Goal: Task Accomplishment & Management: Manage account settings

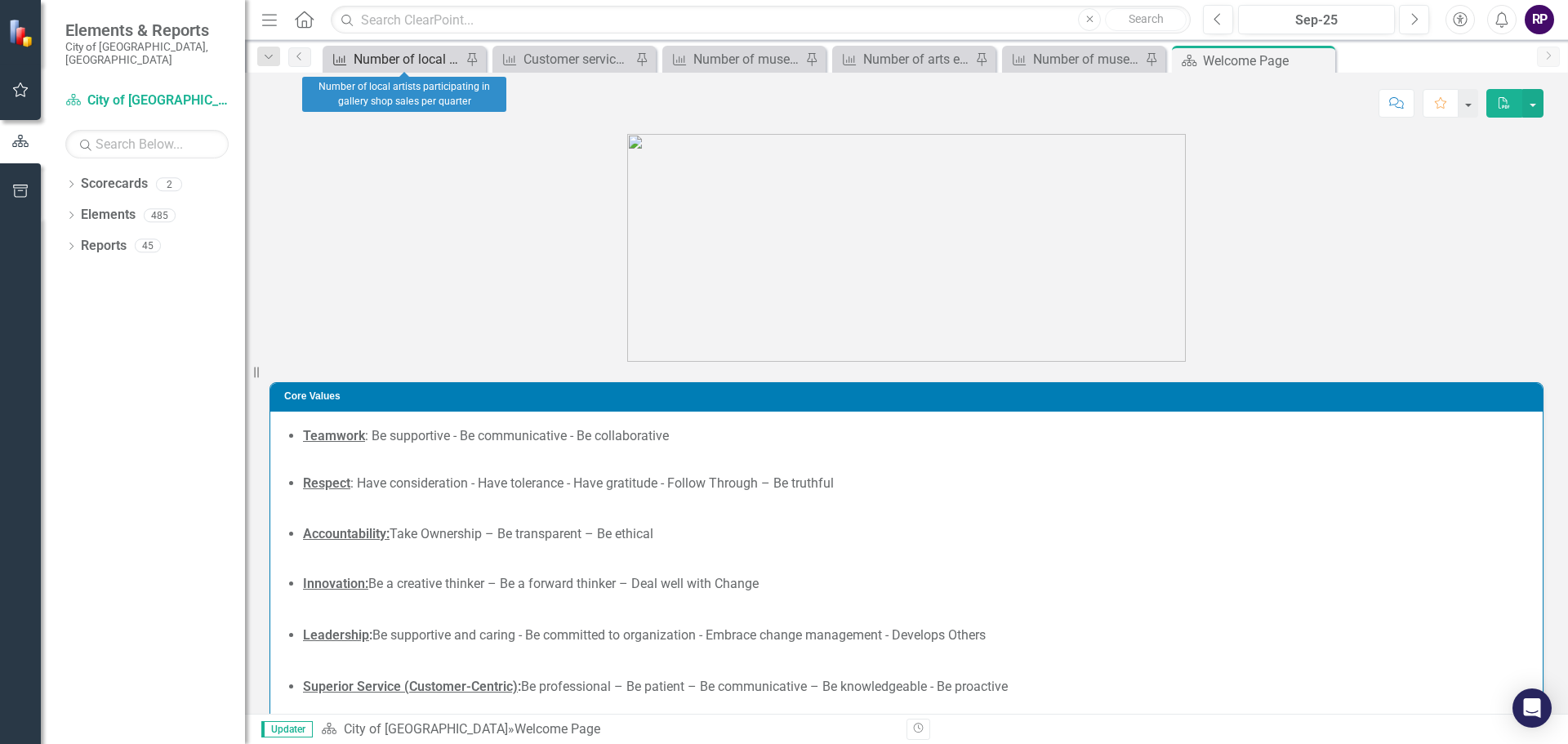
click at [422, 53] on div "Number of local artists participating in gallery shop sales per quarter" at bounding box center [407, 59] width 107 height 21
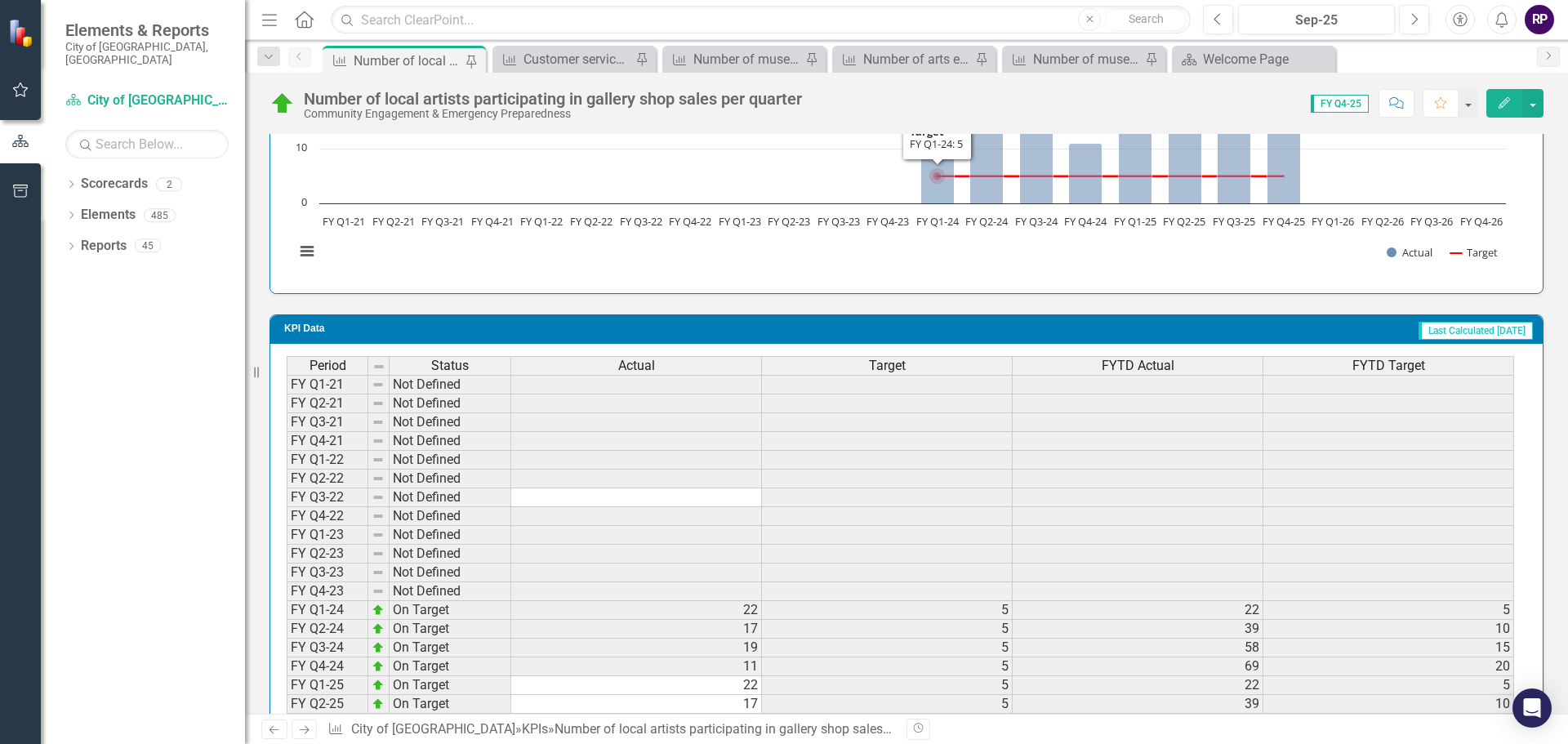
scroll to position [1326, 0]
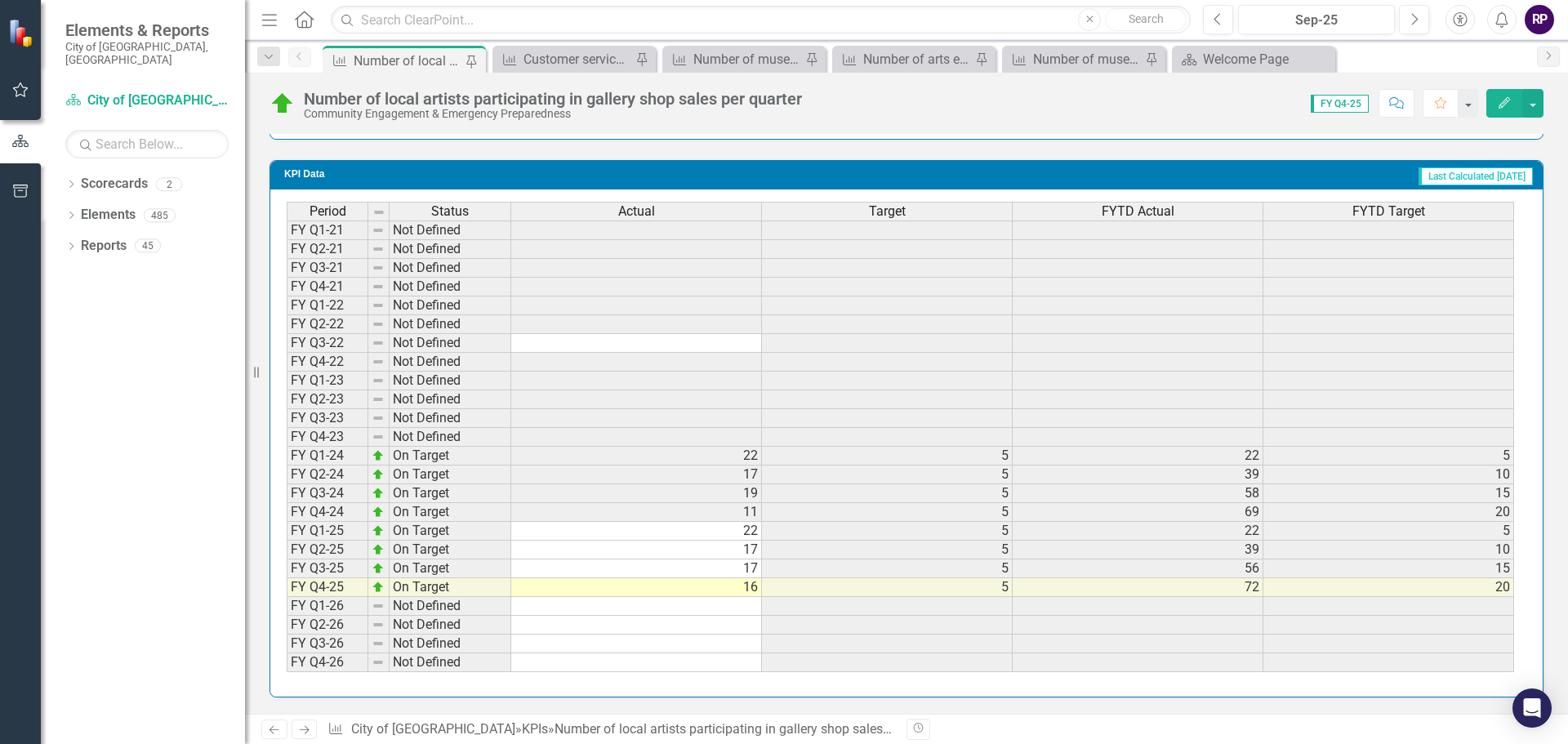
click at [550, 592] on td "16" at bounding box center [637, 587] width 250 height 19
click at [551, 587] on td "16" at bounding box center [637, 587] width 250 height 19
click at [551, 578] on td "17" at bounding box center [637, 569] width 250 height 19
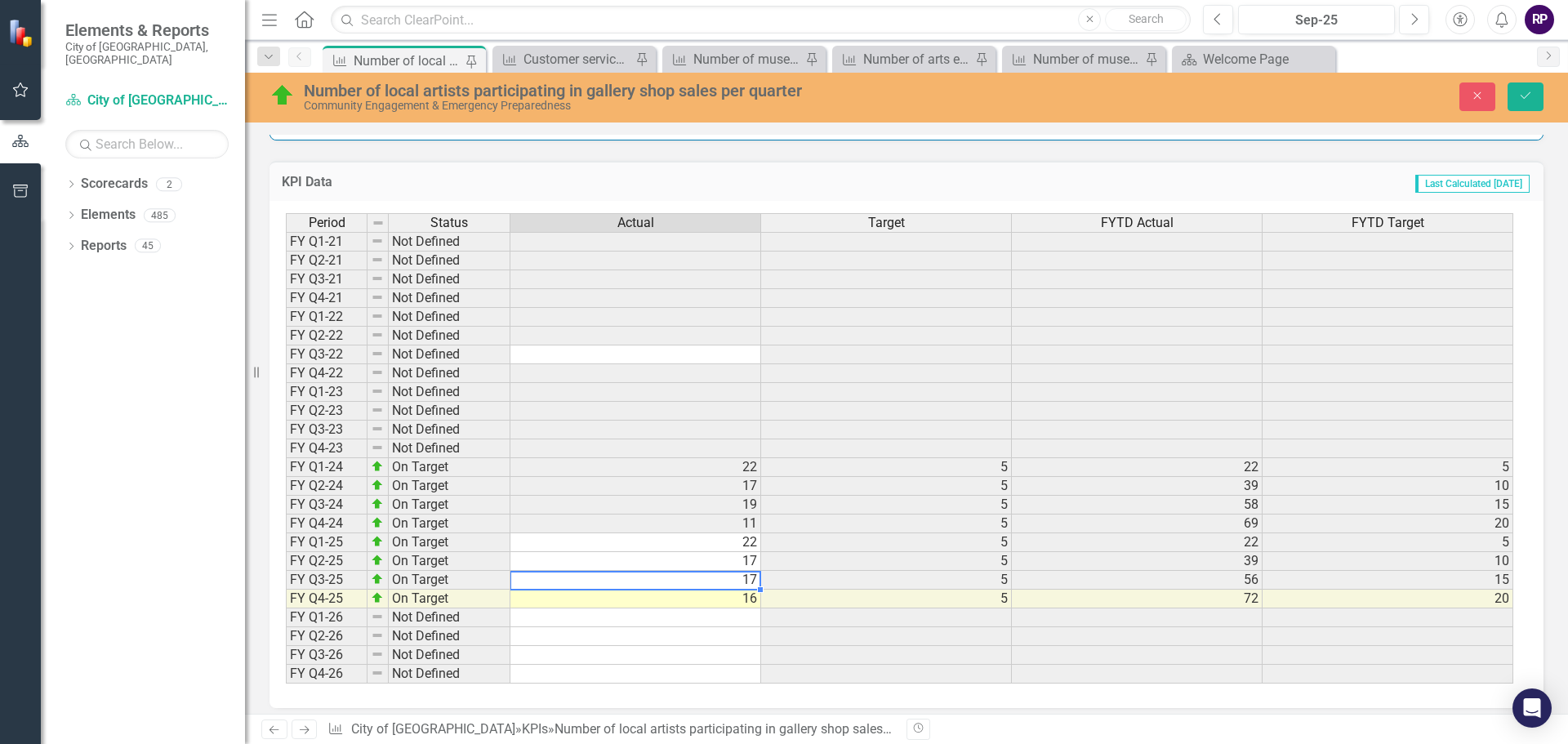
click at [551, 587] on td "17" at bounding box center [636, 579] width 250 height 19
click at [568, 596] on td "16" at bounding box center [636, 598] width 250 height 19
click at [569, 596] on td "16" at bounding box center [636, 598] width 250 height 19
click at [569, 596] on textarea "16" at bounding box center [635, 599] width 251 height 20
type textarea "17"
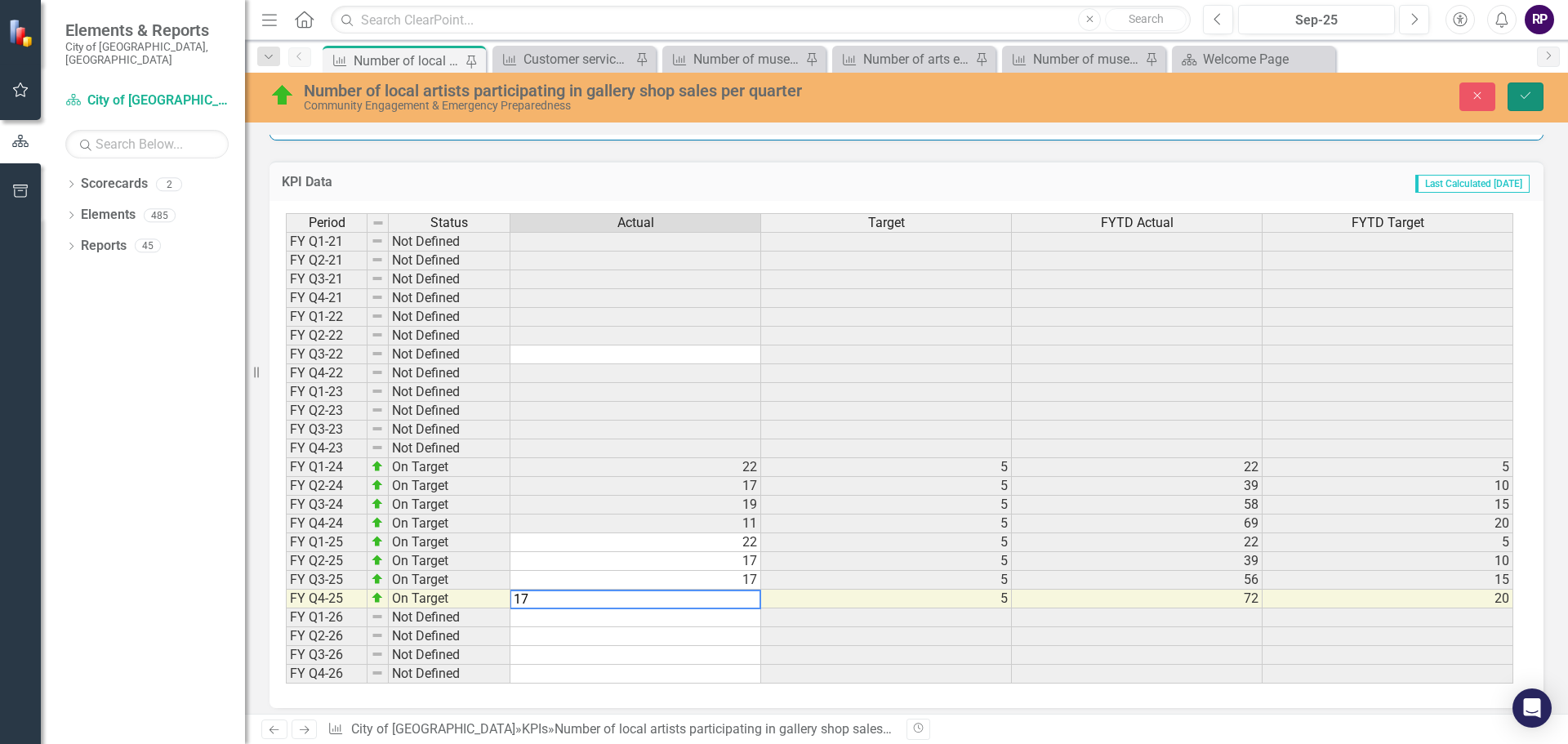
click at [1537, 102] on button "Save" at bounding box center [1526, 97] width 35 height 29
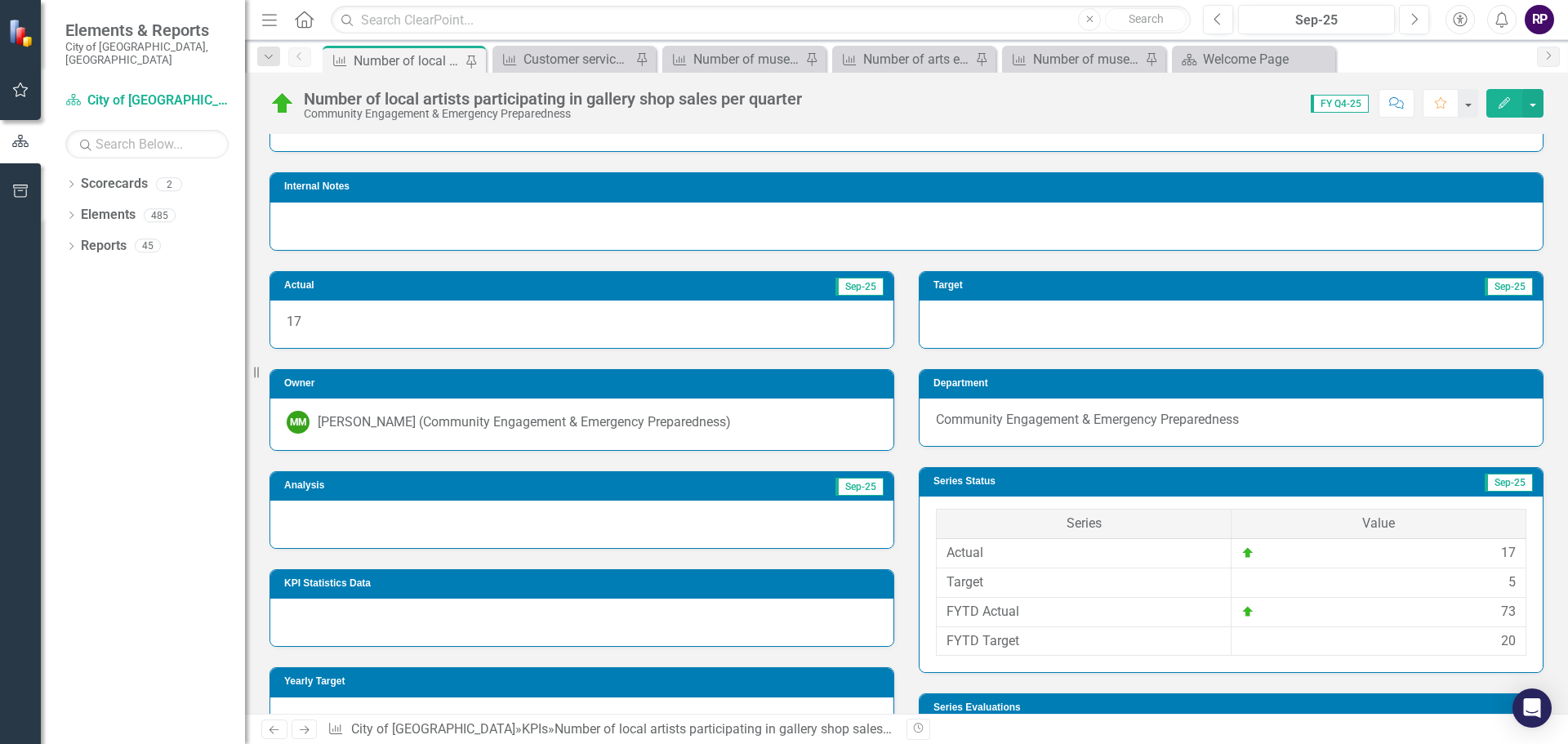
scroll to position [0, 0]
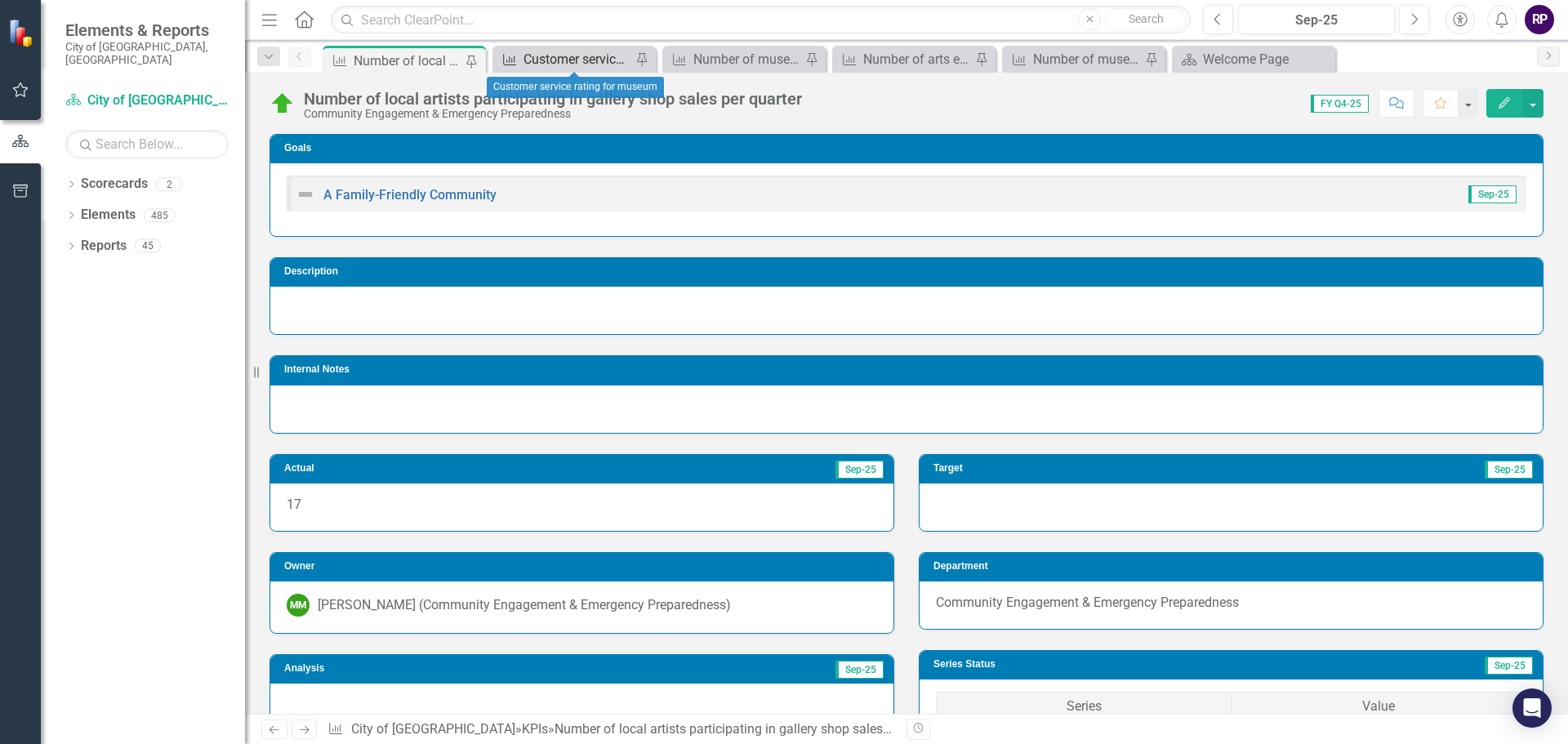
click at [574, 59] on div "Customer service rating for museum" at bounding box center [577, 59] width 107 height 21
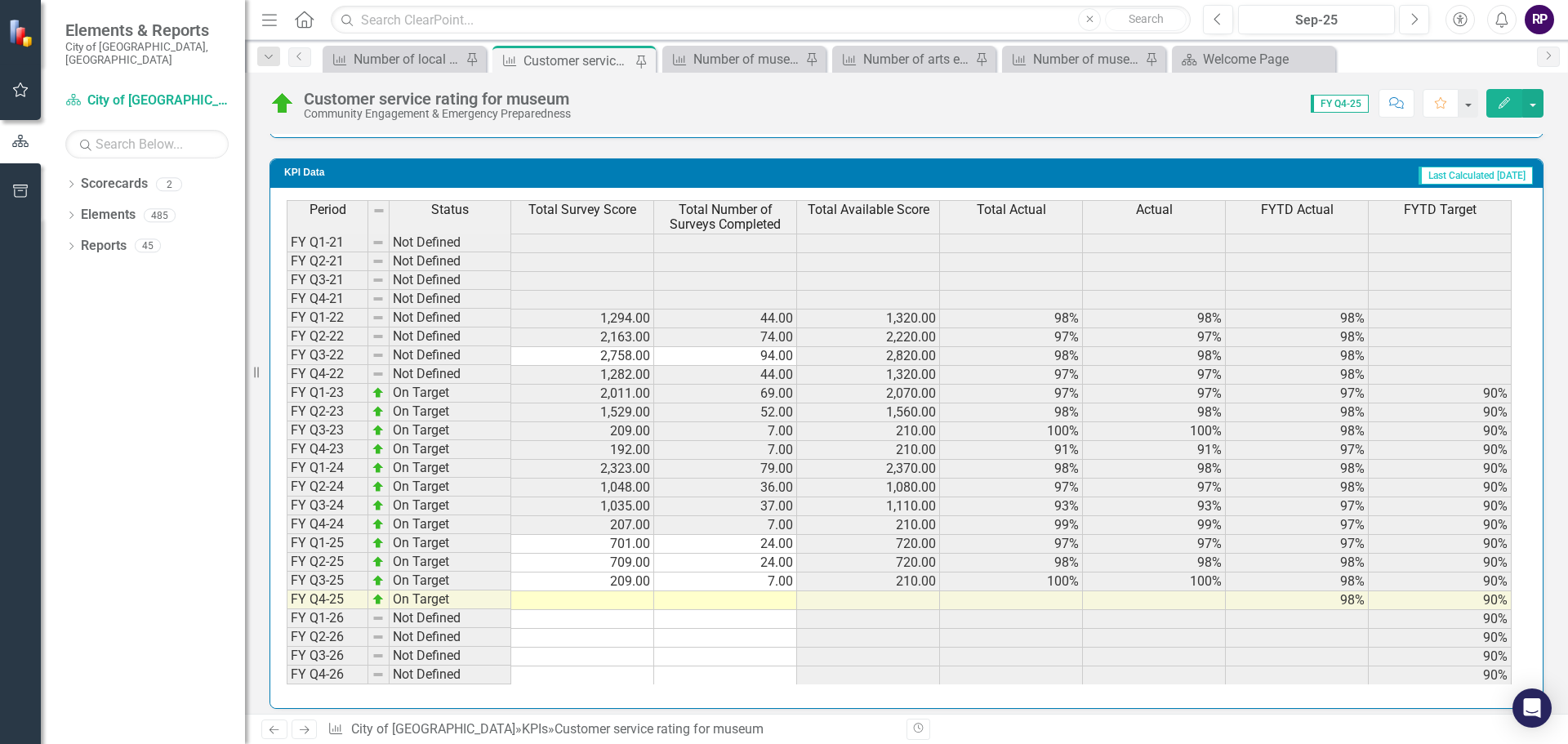
scroll to position [1427, 0]
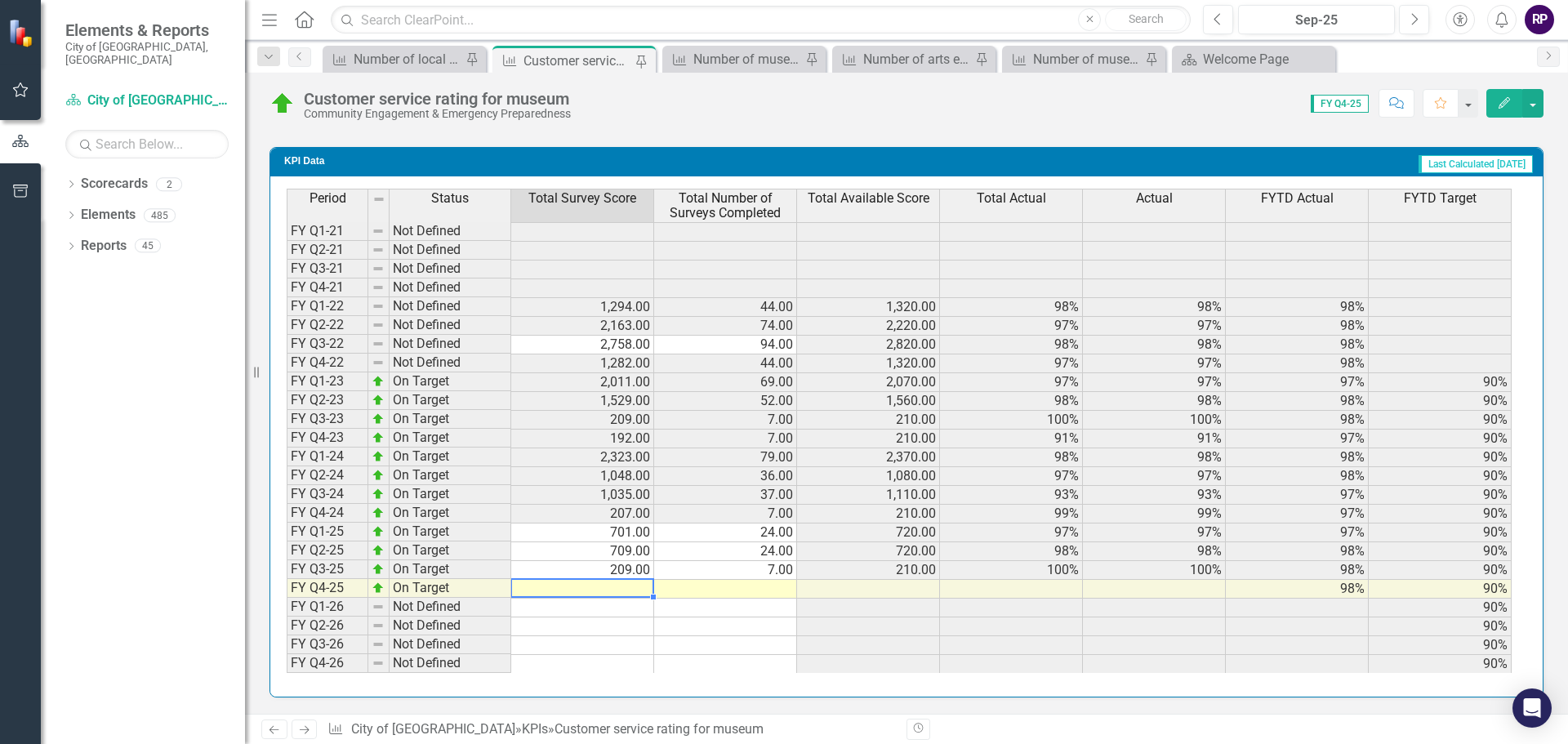
click at [616, 586] on td at bounding box center [582, 588] width 143 height 19
click at [732, 593] on td at bounding box center [725, 588] width 143 height 19
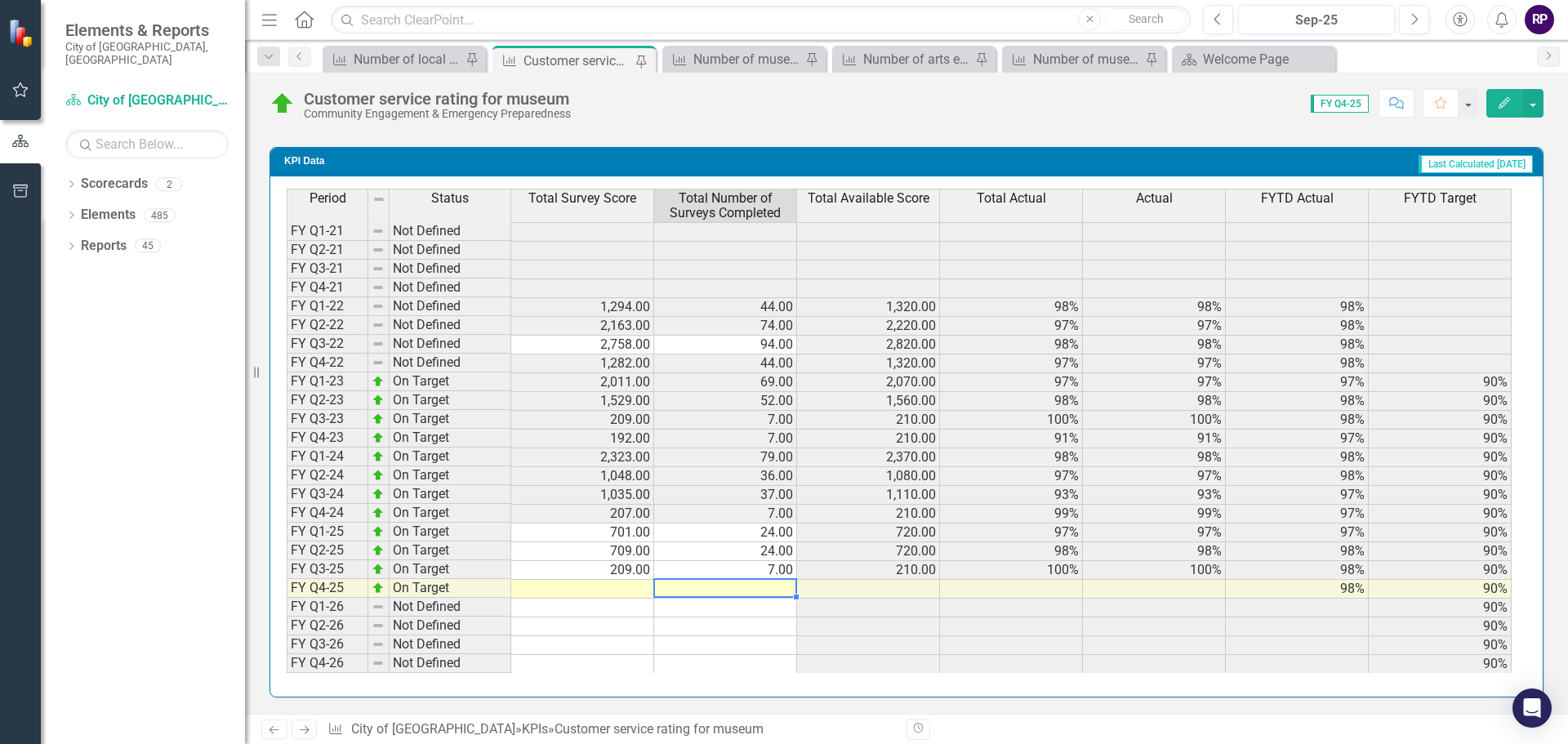
click at [732, 593] on td at bounding box center [725, 588] width 143 height 19
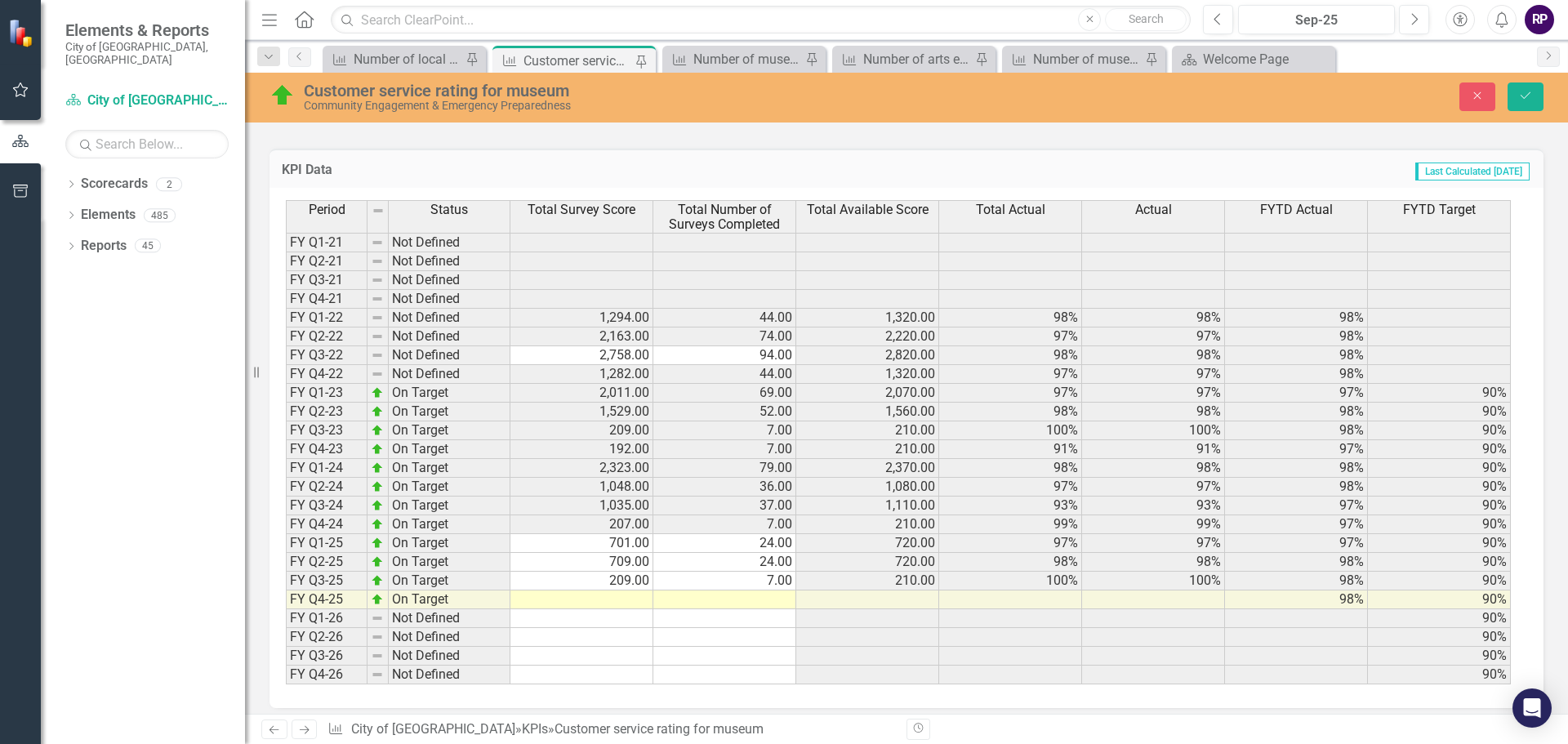
click at [1019, 125] on div "Customer service rating for museum Community Engagement & Emergency Preparednes…" at bounding box center [907, 393] width 1324 height 642
click at [717, 55] on div "Number of museum memberships" at bounding box center [747, 59] width 107 height 21
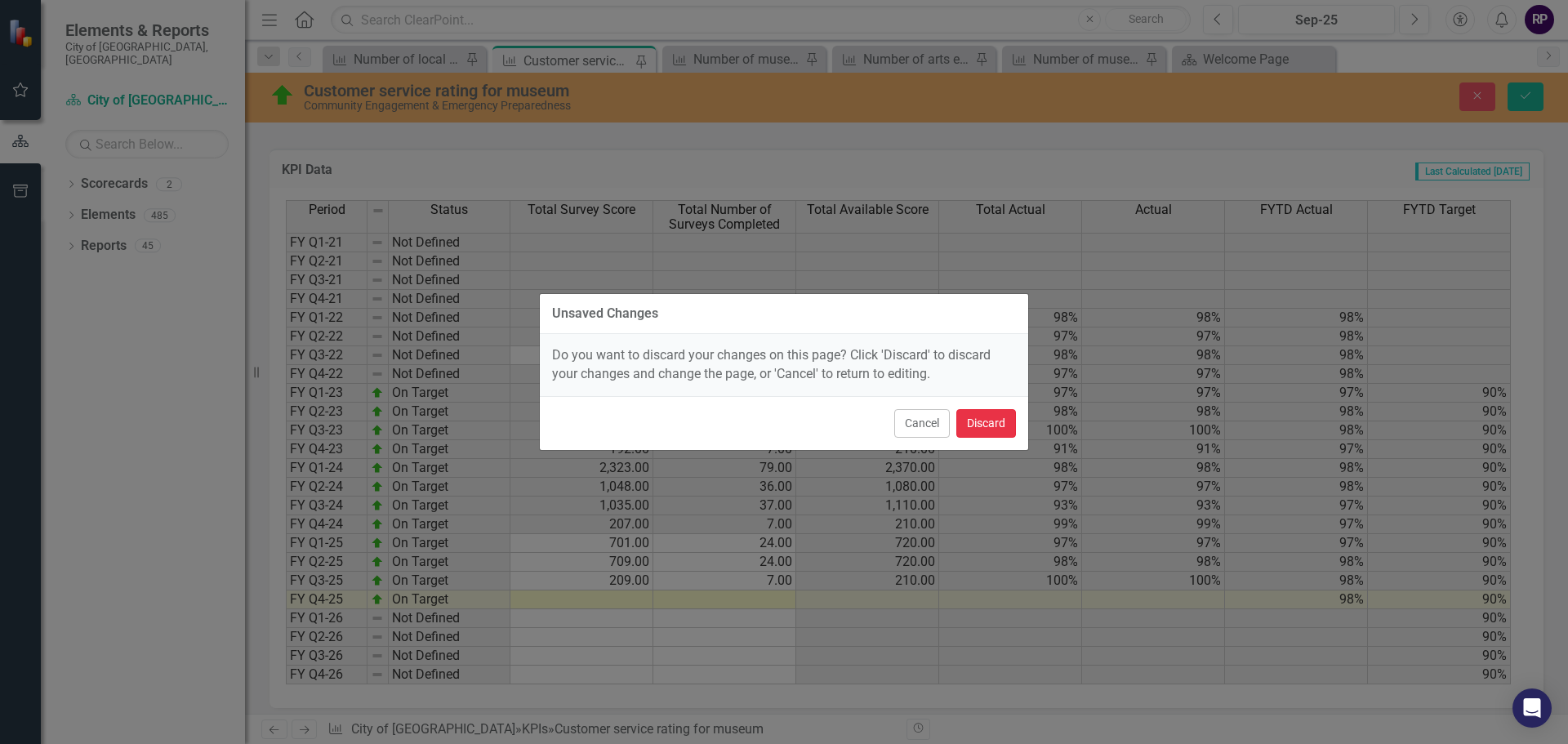
click at [972, 432] on button "Discard" at bounding box center [986, 423] width 59 height 29
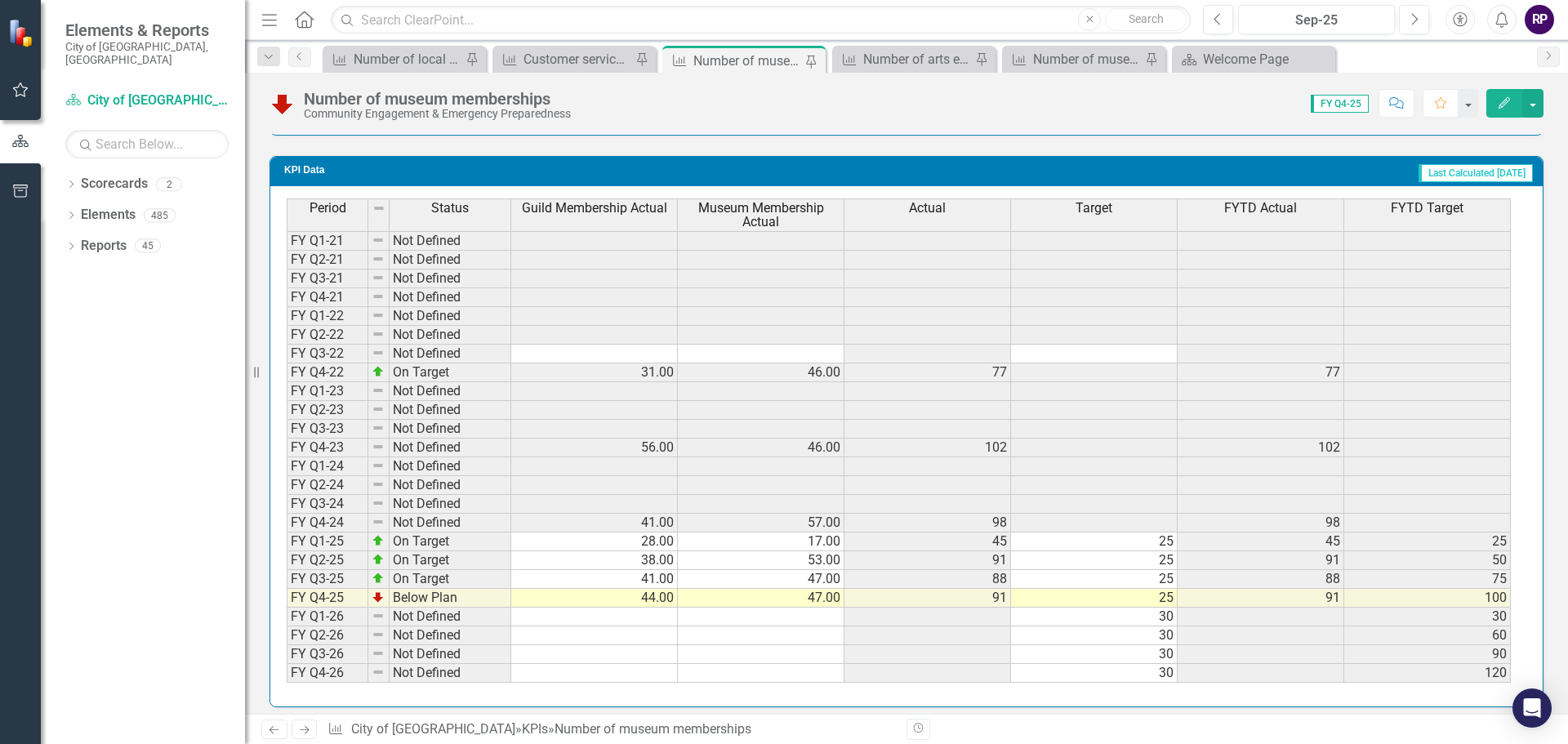
scroll to position [1398, 0]
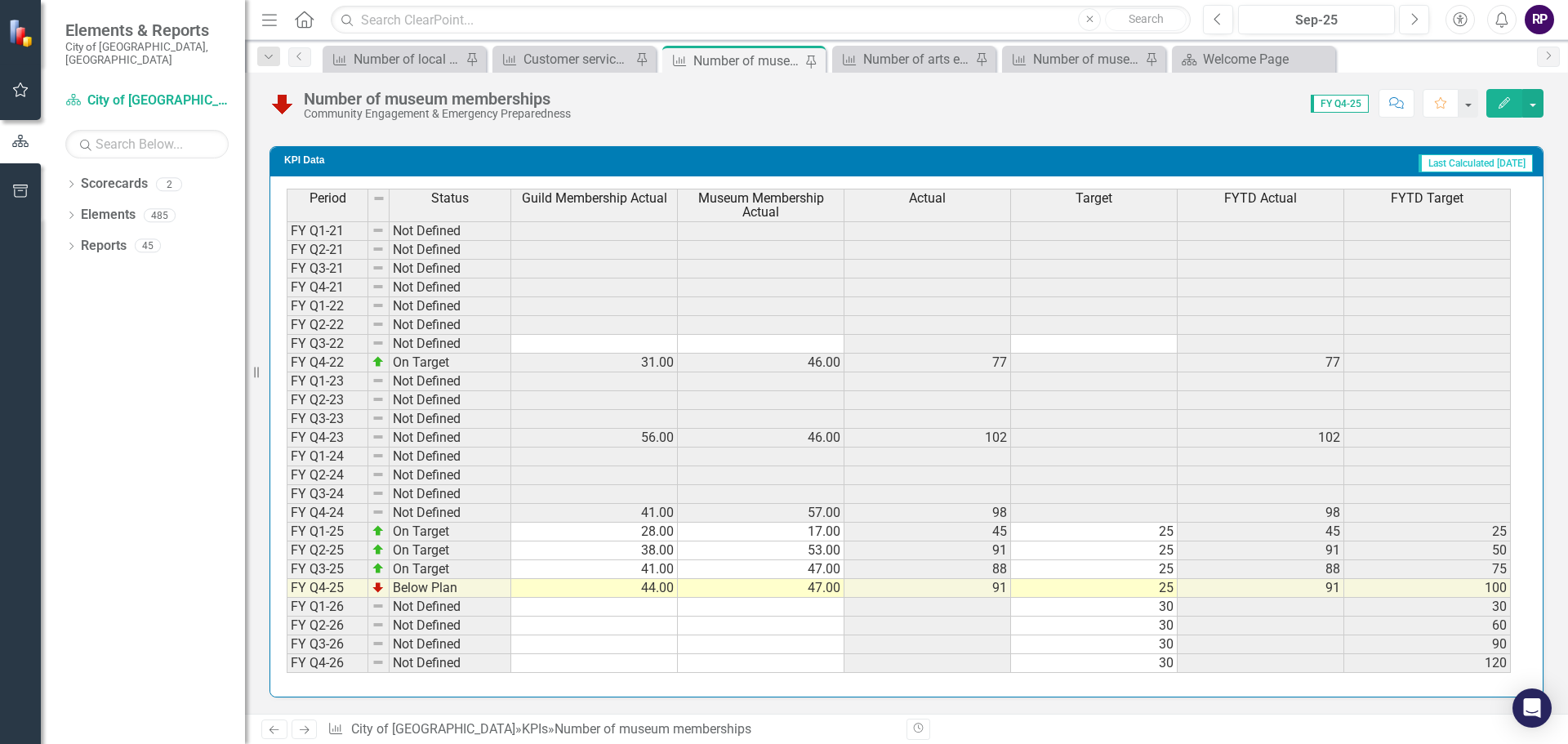
click at [623, 588] on td "44.00" at bounding box center [594, 588] width 167 height 19
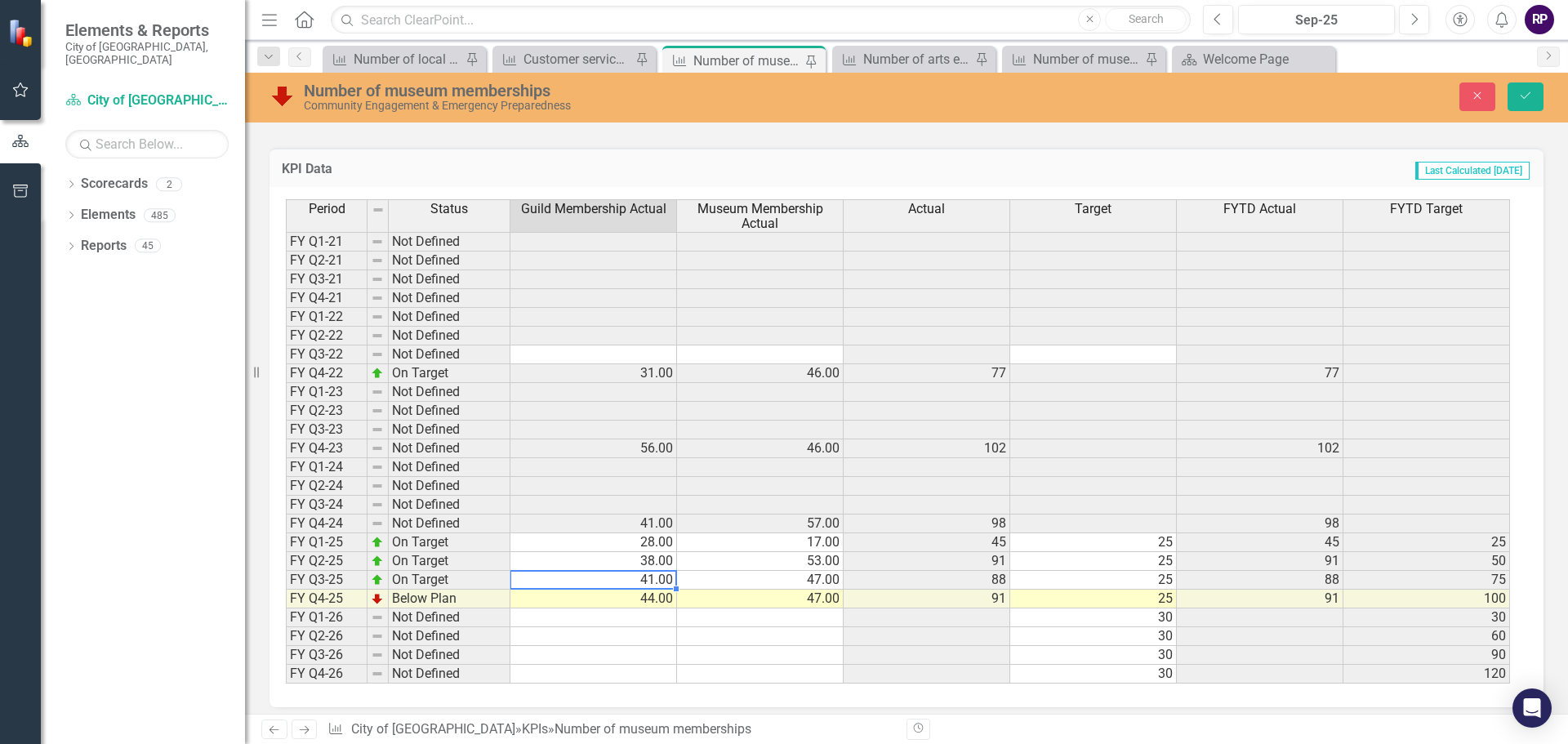
click at [286, 588] on div "Period Status Guild Membership Actual Museum Membership Actual Actual Target FY…" at bounding box center [286, 440] width 0 height 484
click at [623, 588] on div at bounding box center [592, 589] width 167 height 2
click at [628, 594] on td "44.00" at bounding box center [594, 598] width 168 height 19
click at [628, 594] on textarea at bounding box center [593, 599] width 169 height 20
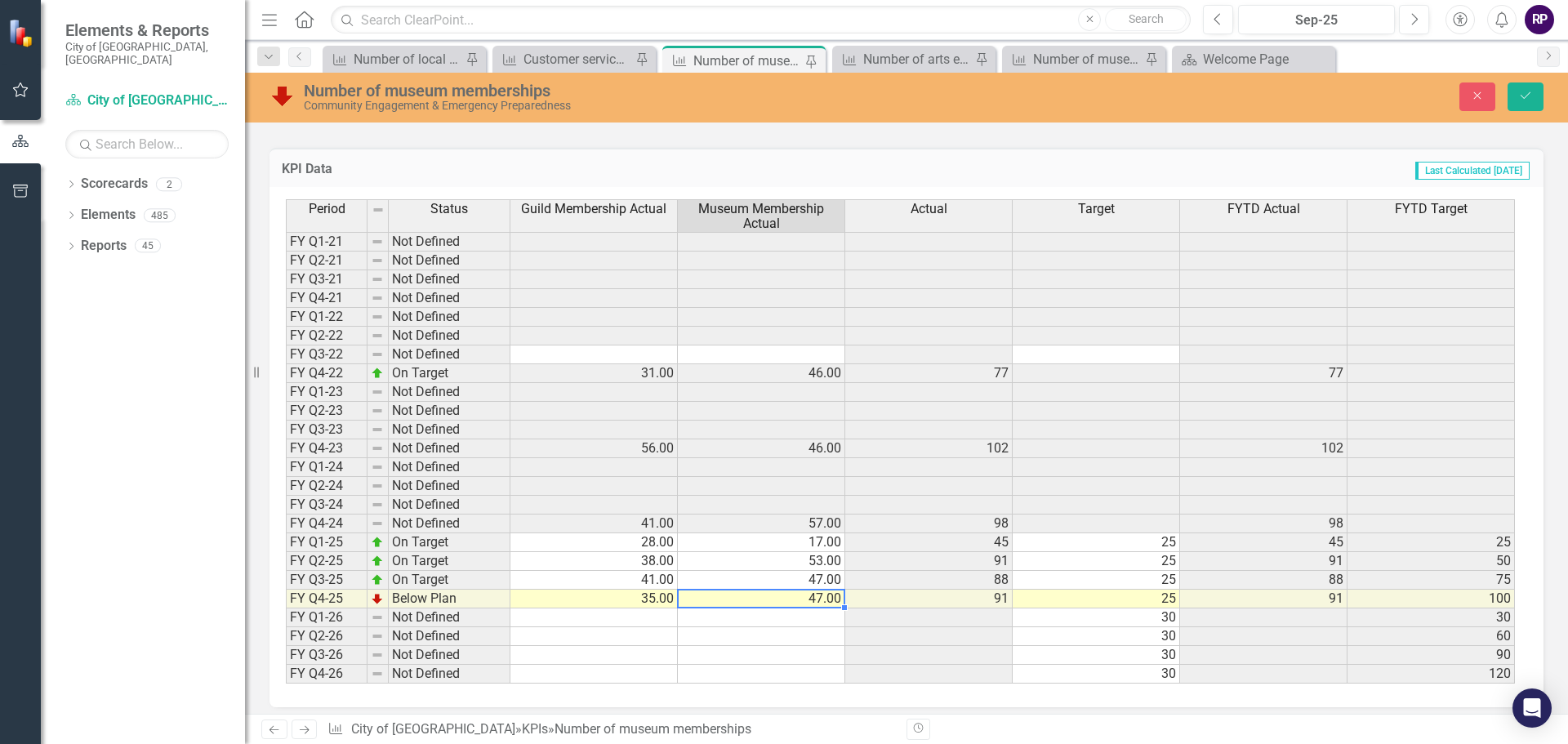
click at [770, 595] on td "47.00" at bounding box center [762, 598] width 168 height 19
click at [772, 595] on td "47.00" at bounding box center [762, 598] width 168 height 19
click at [772, 594] on textarea "35" at bounding box center [761, 599] width 169 height 20
type textarea "44"
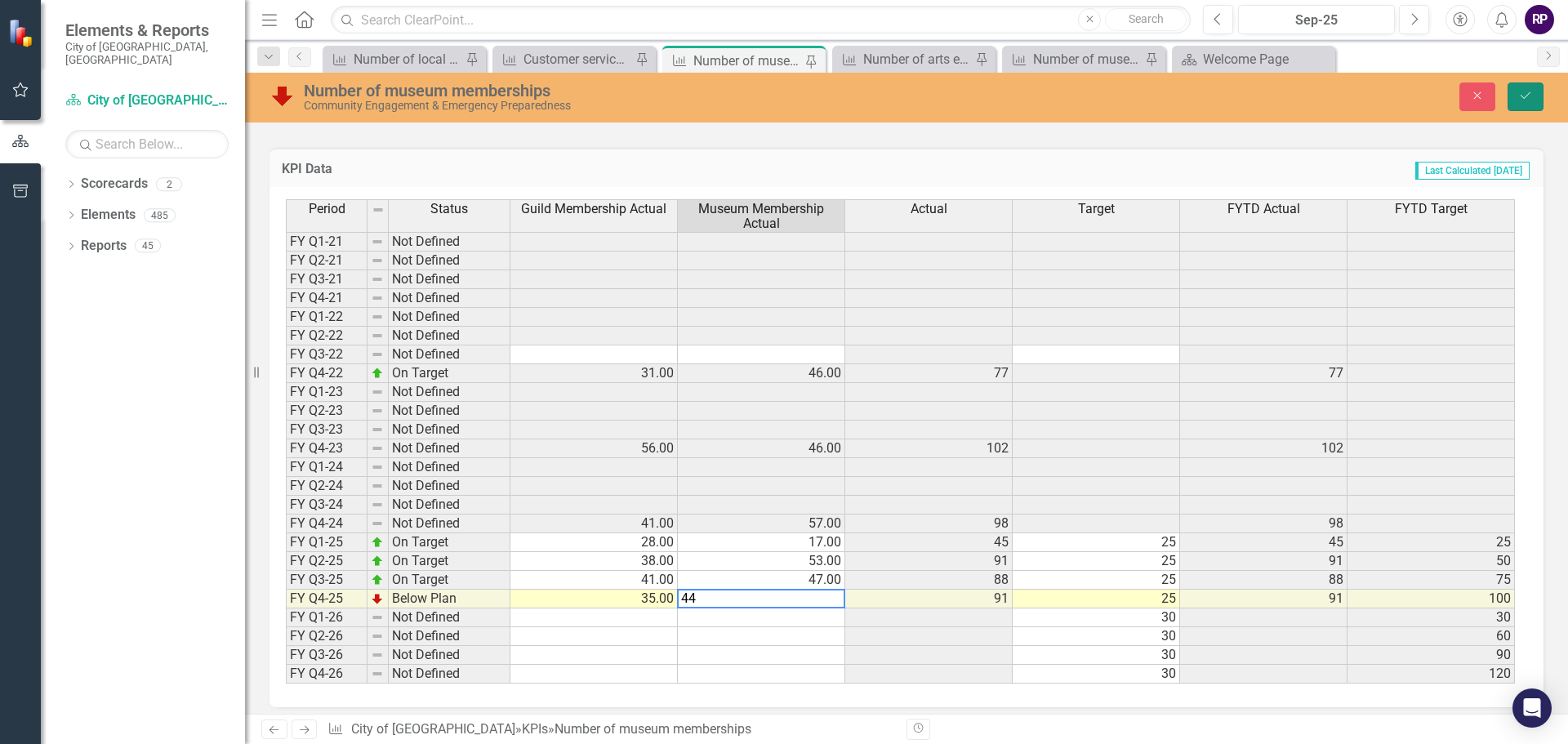
click at [1524, 100] on icon "Save" at bounding box center [1526, 96] width 15 height 12
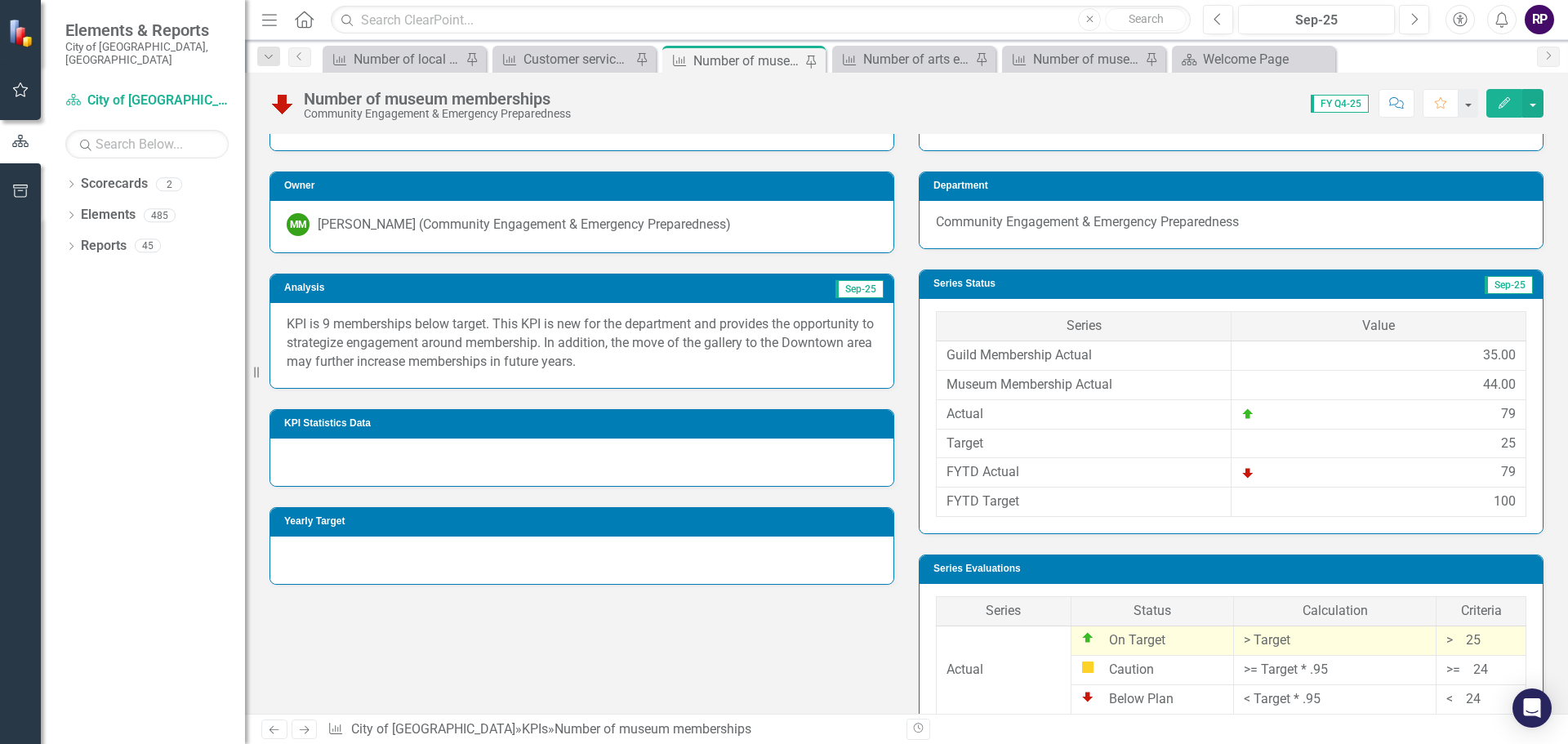
scroll to position [82, 0]
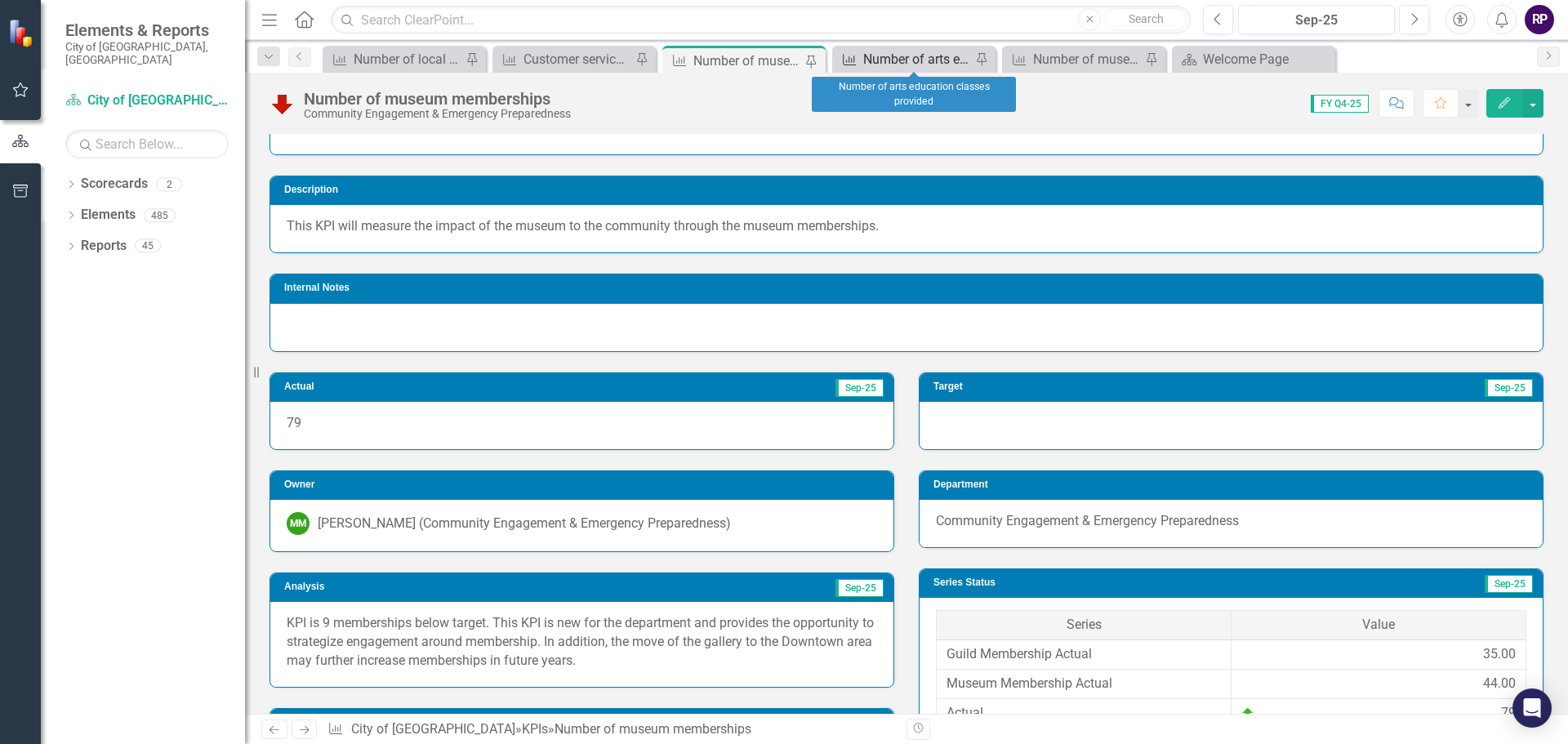
click at [909, 60] on div "Number of arts education classes provided" at bounding box center [917, 59] width 107 height 21
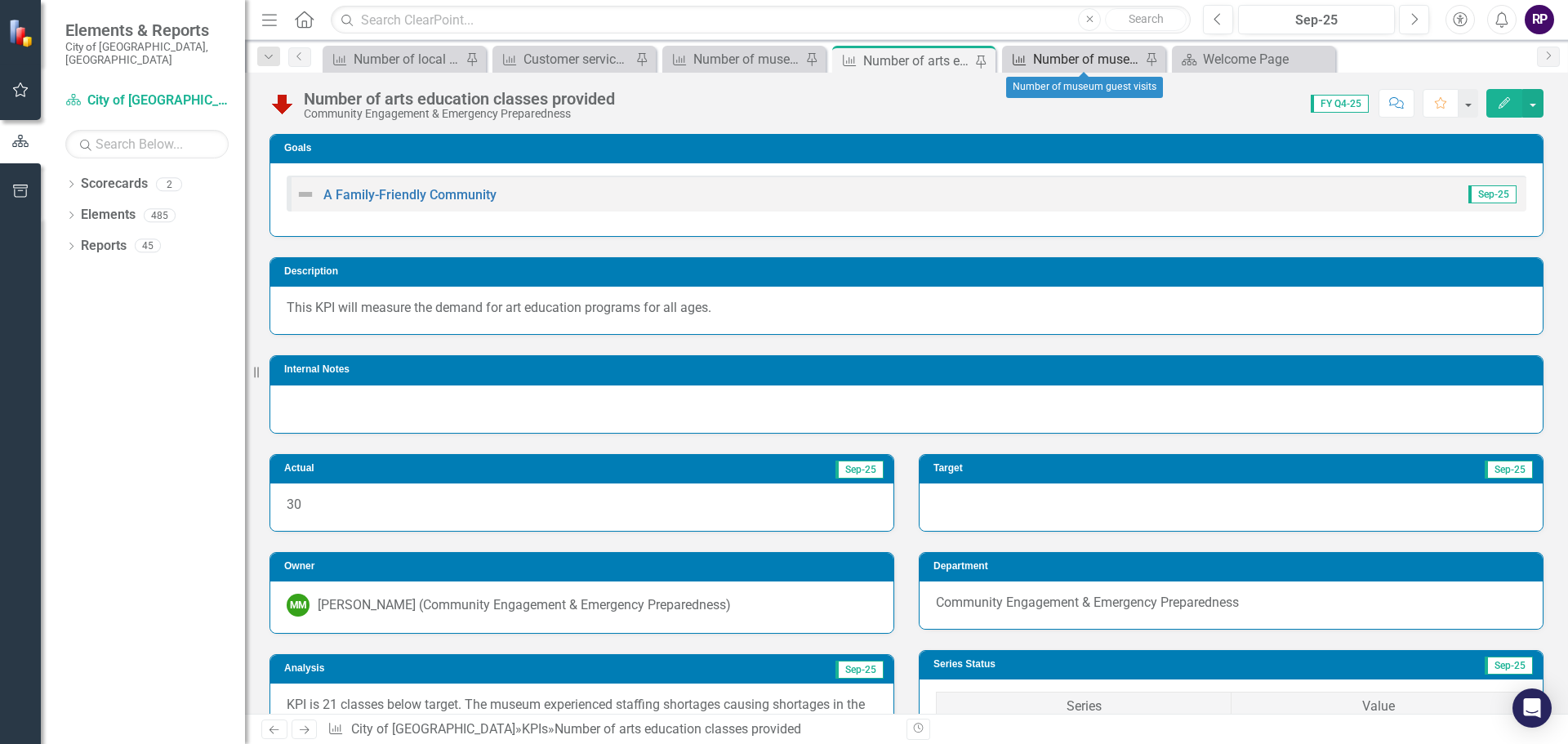
click at [1082, 67] on div "Number of museum guest visits" at bounding box center [1086, 59] width 107 height 21
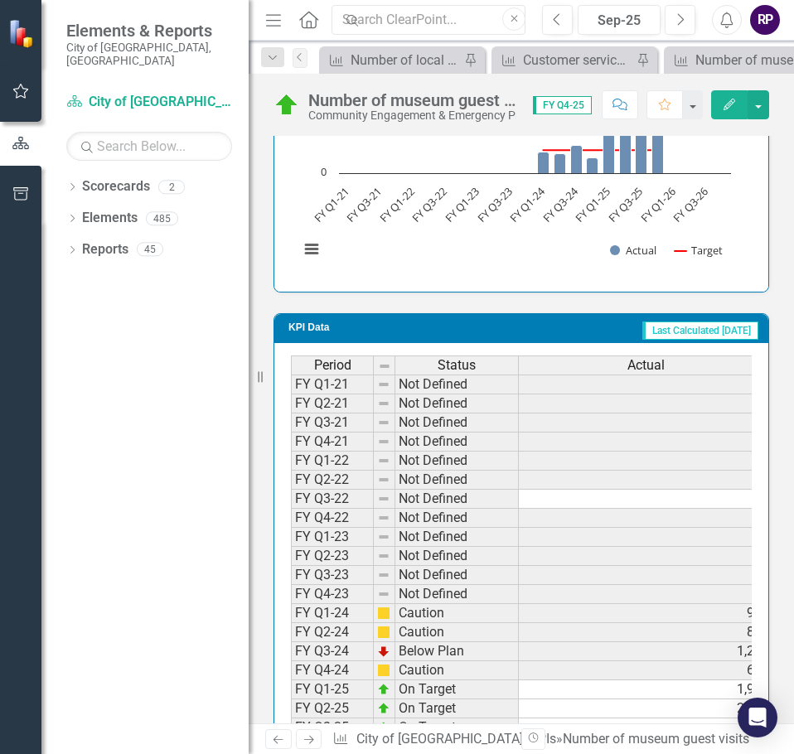
scroll to position [1497, 0]
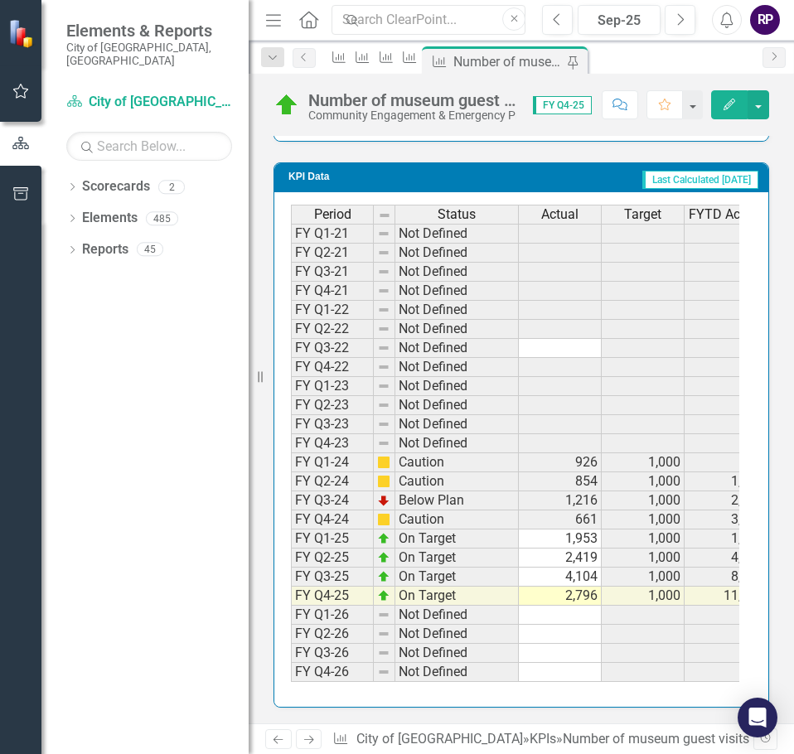
click at [291, 588] on div "Period Status Actual Target FYTD Actual FYTD Target FY Q1-21 Not Defined FY Q2-…" at bounding box center [291, 443] width 0 height 477
click at [572, 578] on td "4,104" at bounding box center [560, 577] width 83 height 19
click at [572, 568] on td "2,419" at bounding box center [560, 558] width 83 height 19
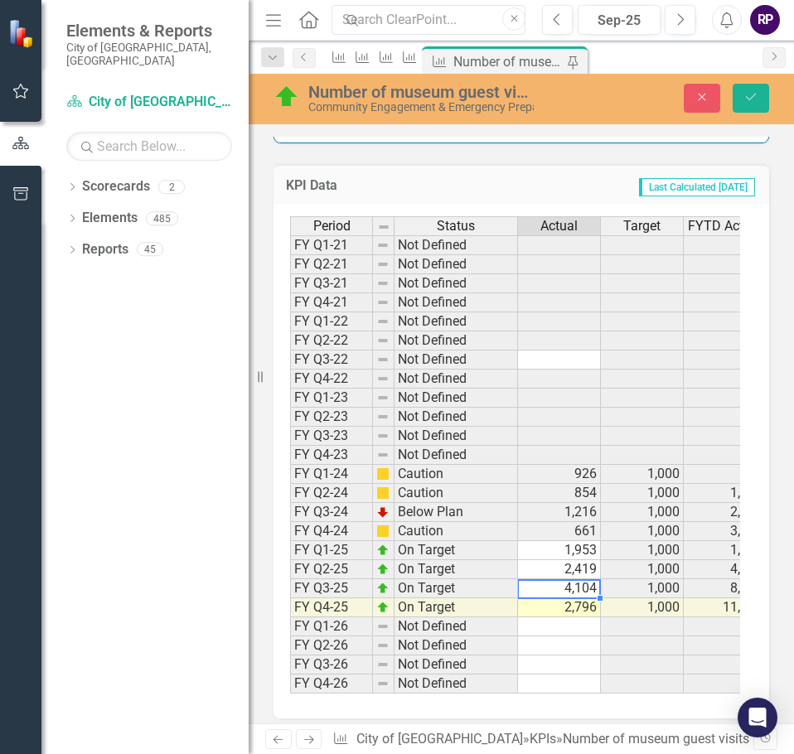
click at [572, 585] on td "4,104" at bounding box center [559, 588] width 83 height 19
click at [572, 585] on textarea at bounding box center [559, 589] width 84 height 20
click at [584, 609] on td "2,796" at bounding box center [559, 607] width 83 height 19
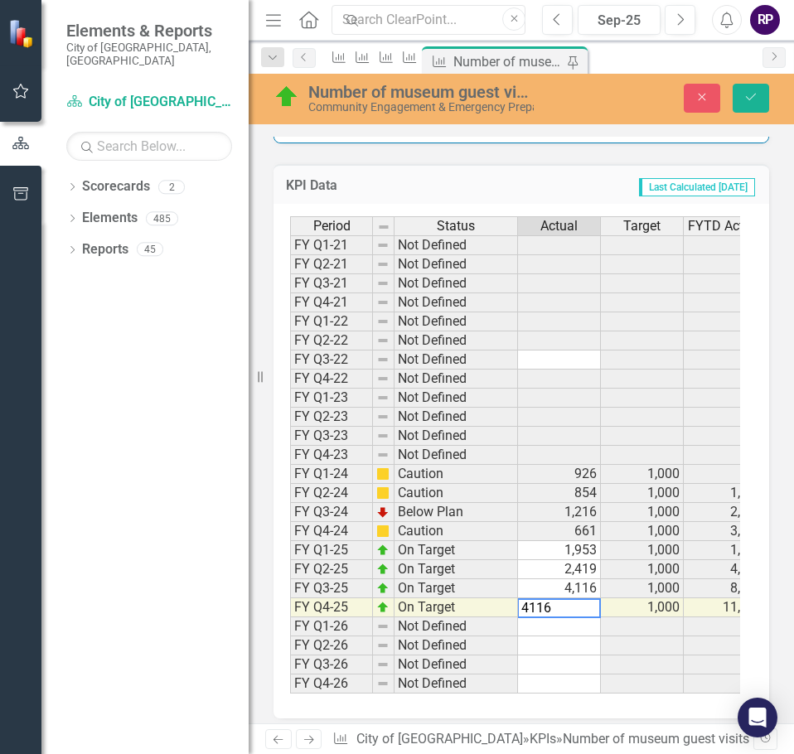
click at [584, 609] on textarea "4116" at bounding box center [559, 608] width 84 height 20
click at [560, 550] on td "1,953" at bounding box center [559, 550] width 83 height 19
click at [560, 550] on textarea "3939" at bounding box center [559, 551] width 84 height 20
type textarea "1964"
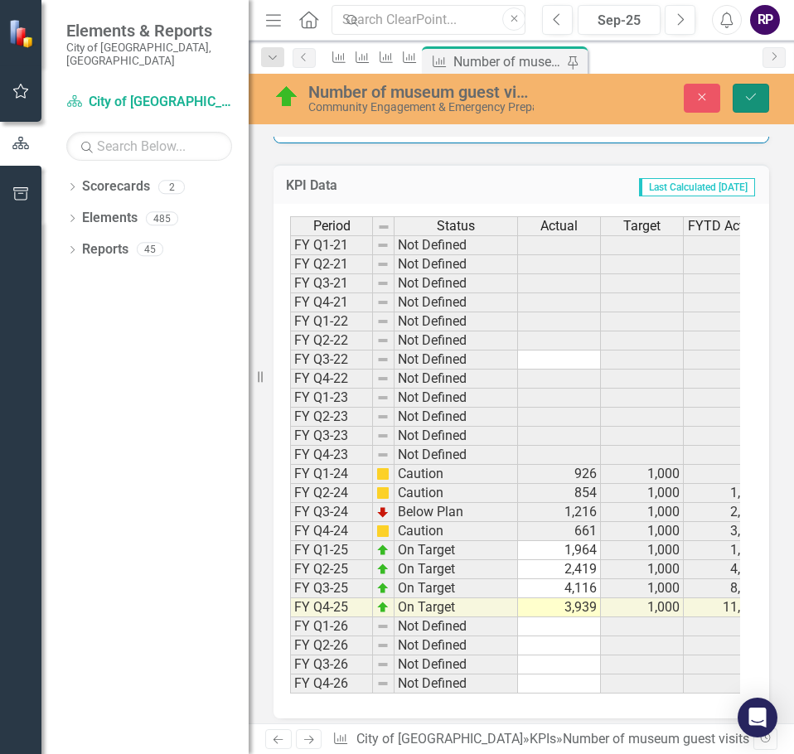
click at [754, 101] on icon "Save" at bounding box center [750, 97] width 15 height 12
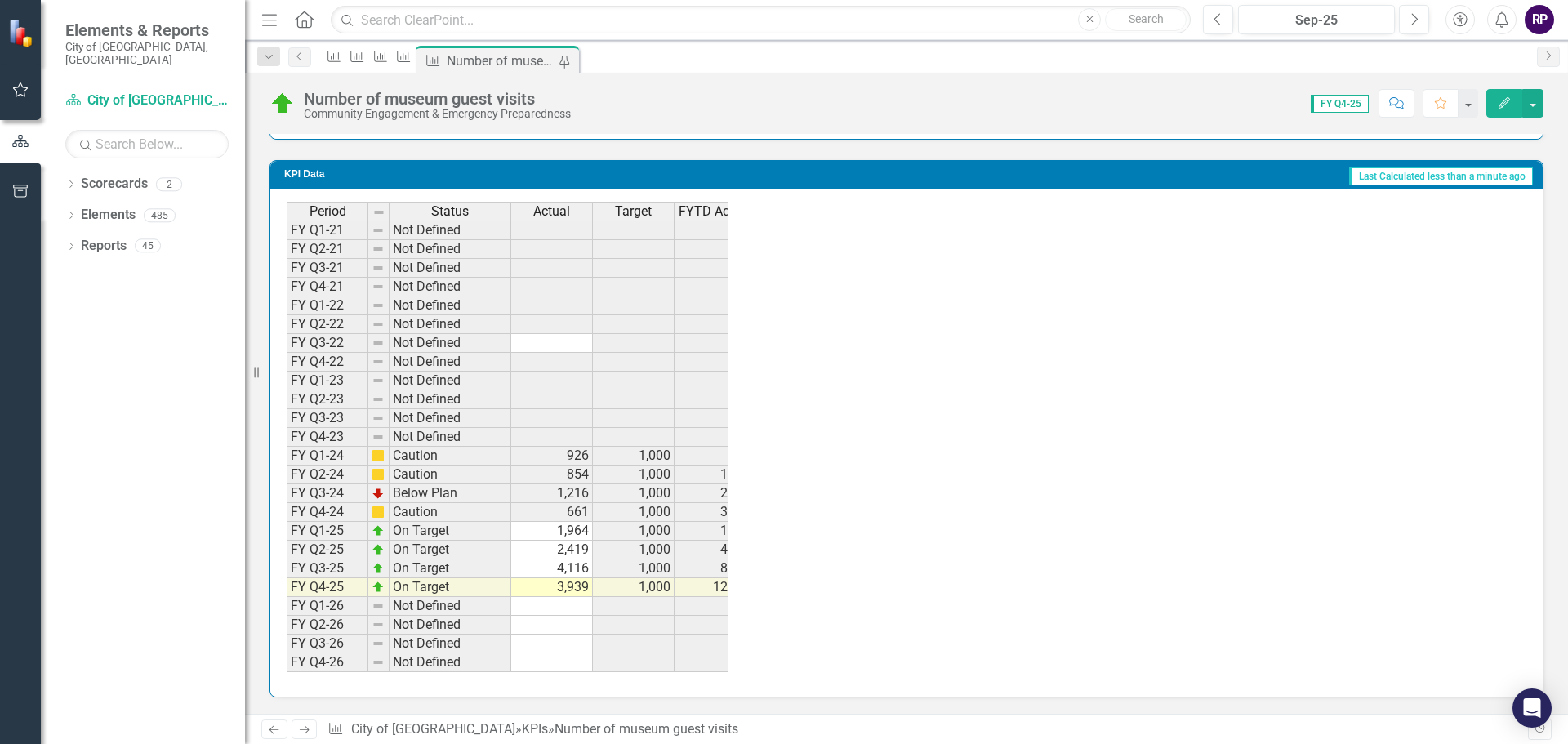
scroll to position [1321, 0]
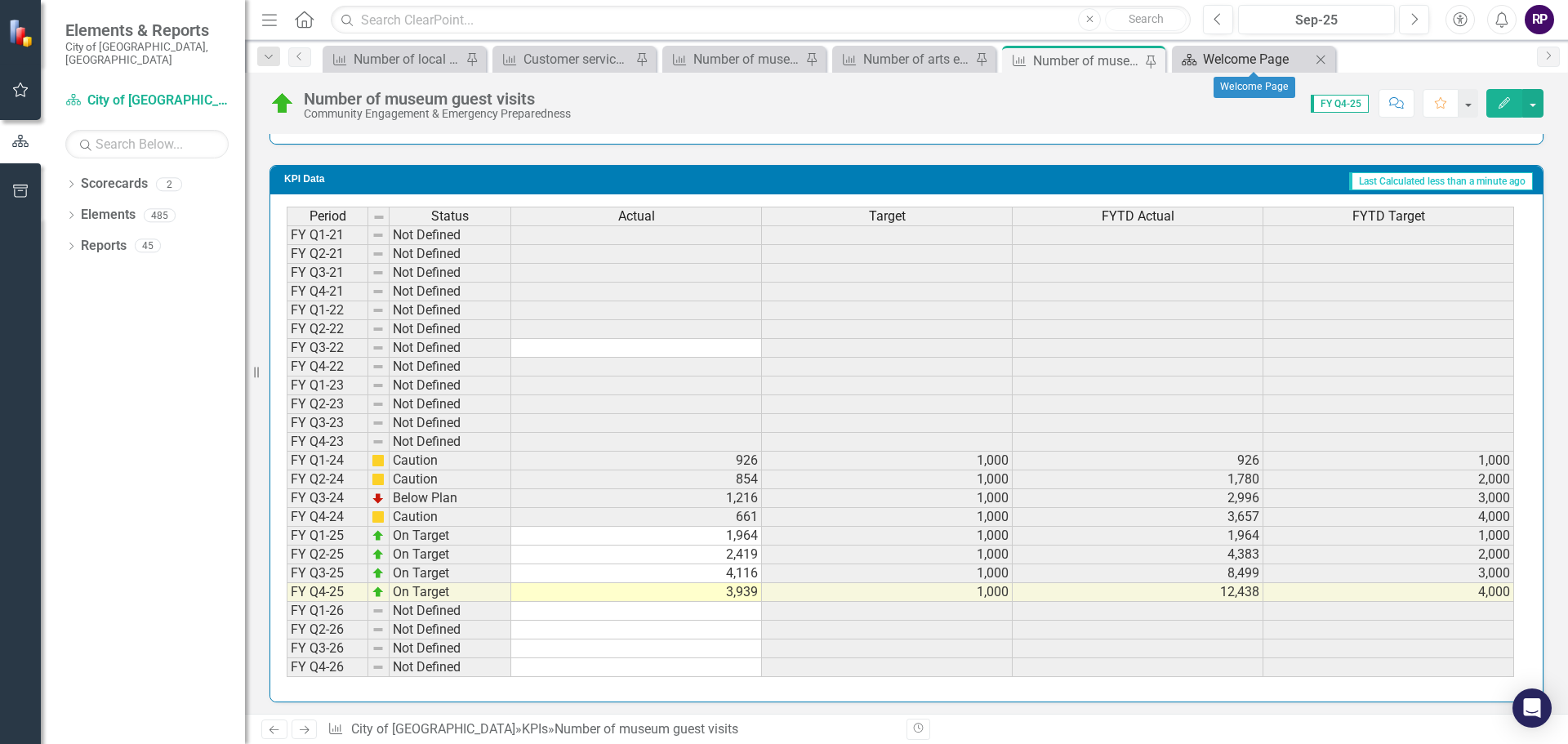
click at [1226, 56] on div "Welcome Page" at bounding box center [1257, 59] width 107 height 21
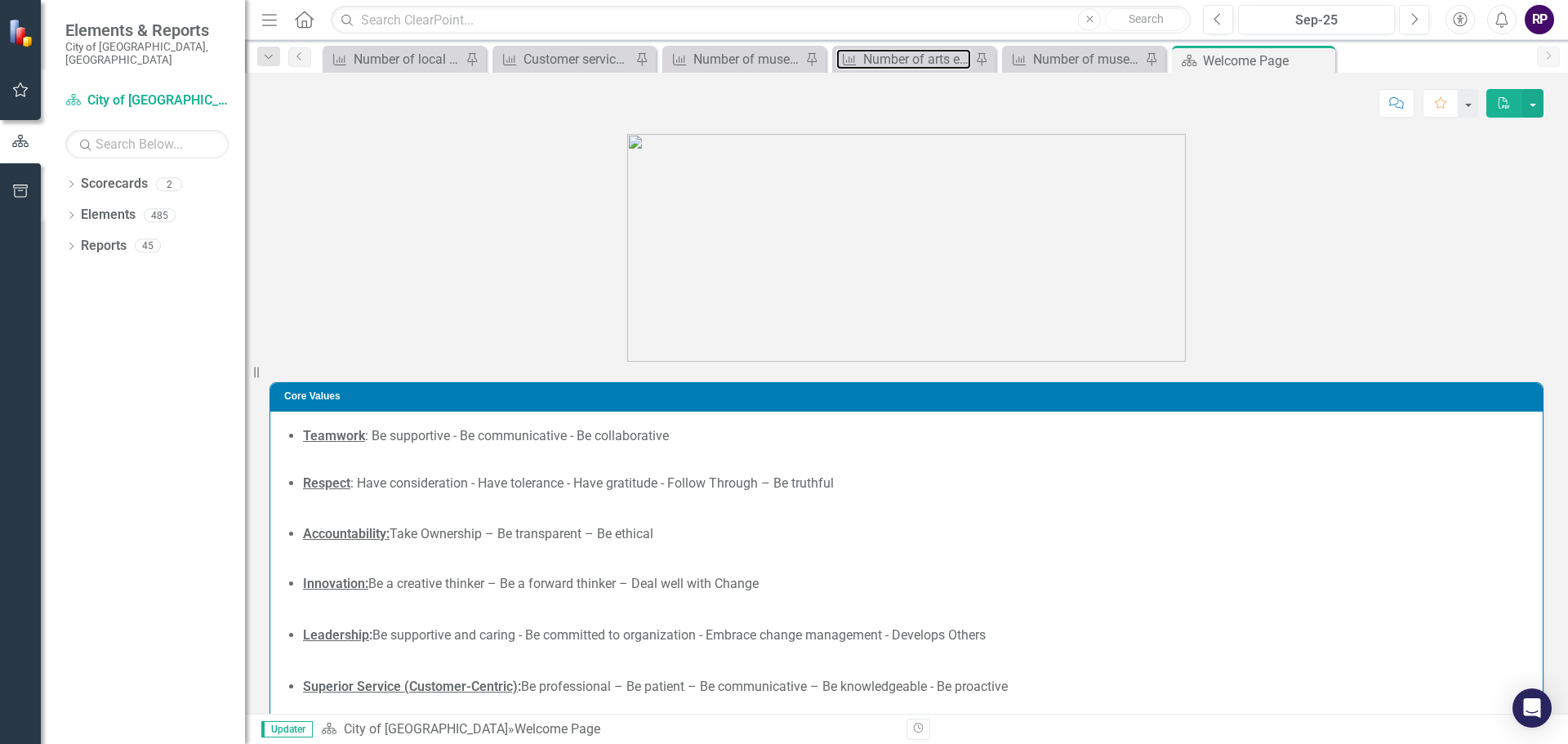
click at [904, 60] on div "Number of arts education classes provided" at bounding box center [917, 59] width 107 height 21
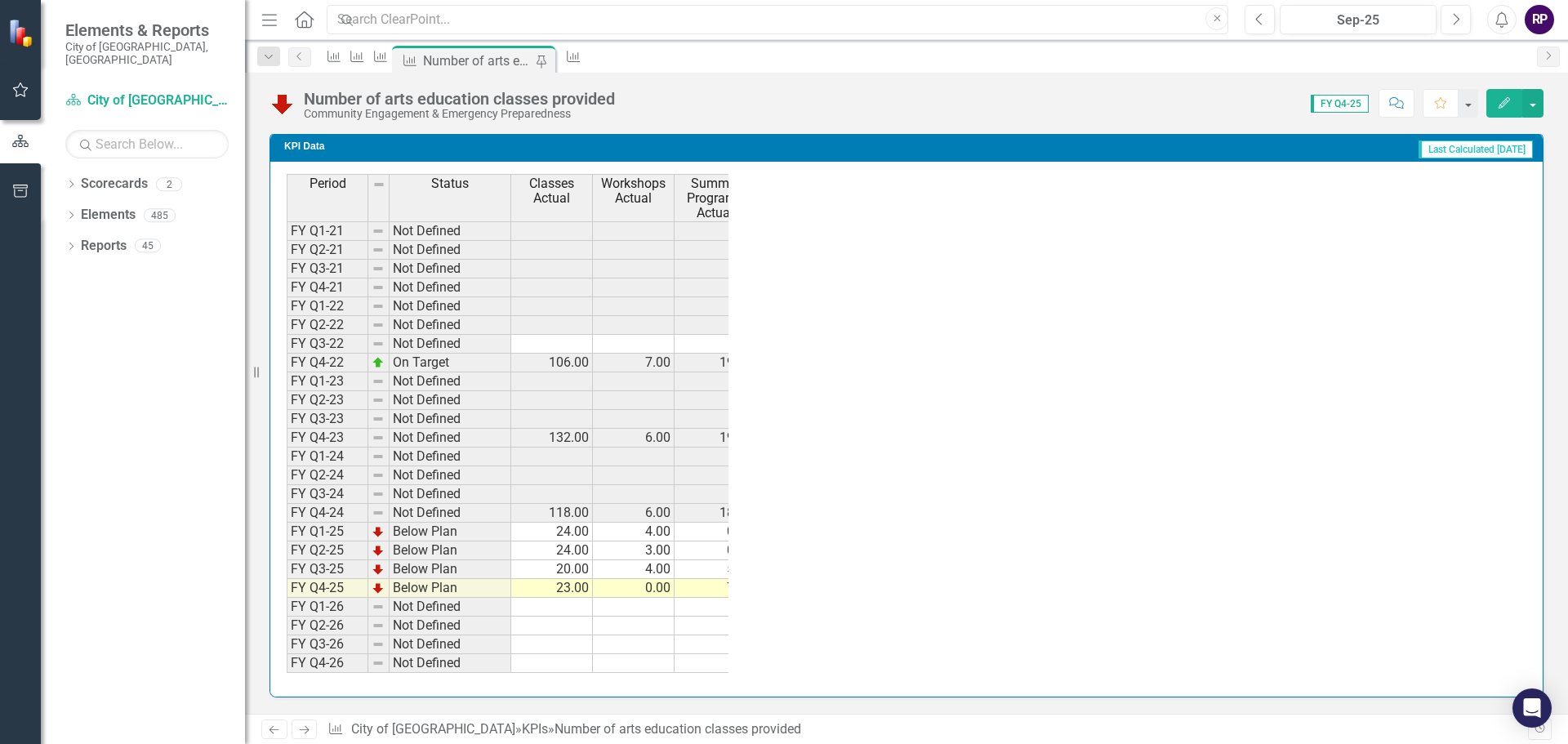
scroll to position [1427, 0]
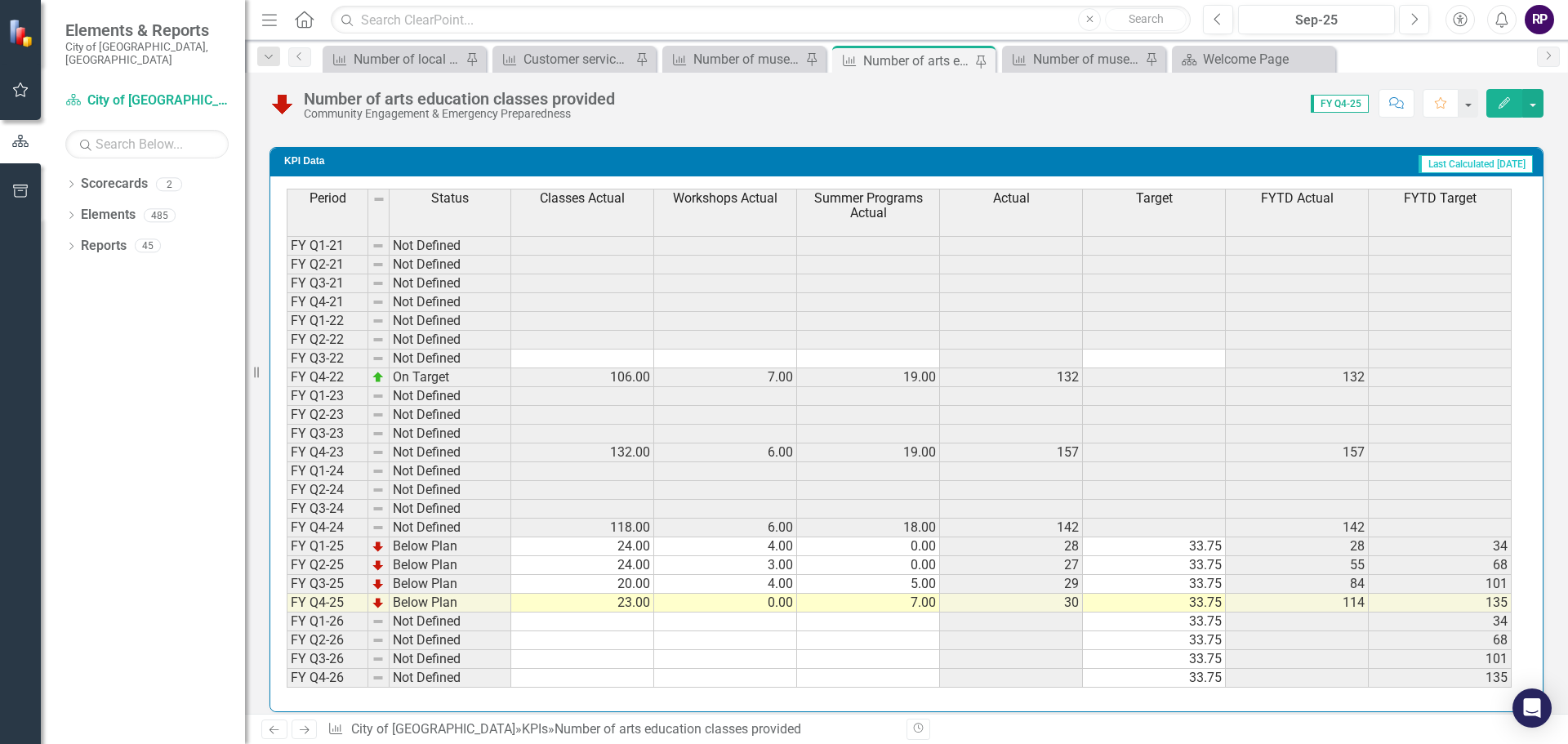
click at [700, 621] on td at bounding box center [725, 622] width 143 height 19
click at [287, 594] on div "Period Status Classes Actual Workshops Actual Summer Programs Actual Actual Tar…" at bounding box center [287, 438] width 0 height 499
click at [633, 594] on div at bounding box center [581, 594] width 143 height 2
click at [636, 599] on td "23.00" at bounding box center [582, 603] width 143 height 19
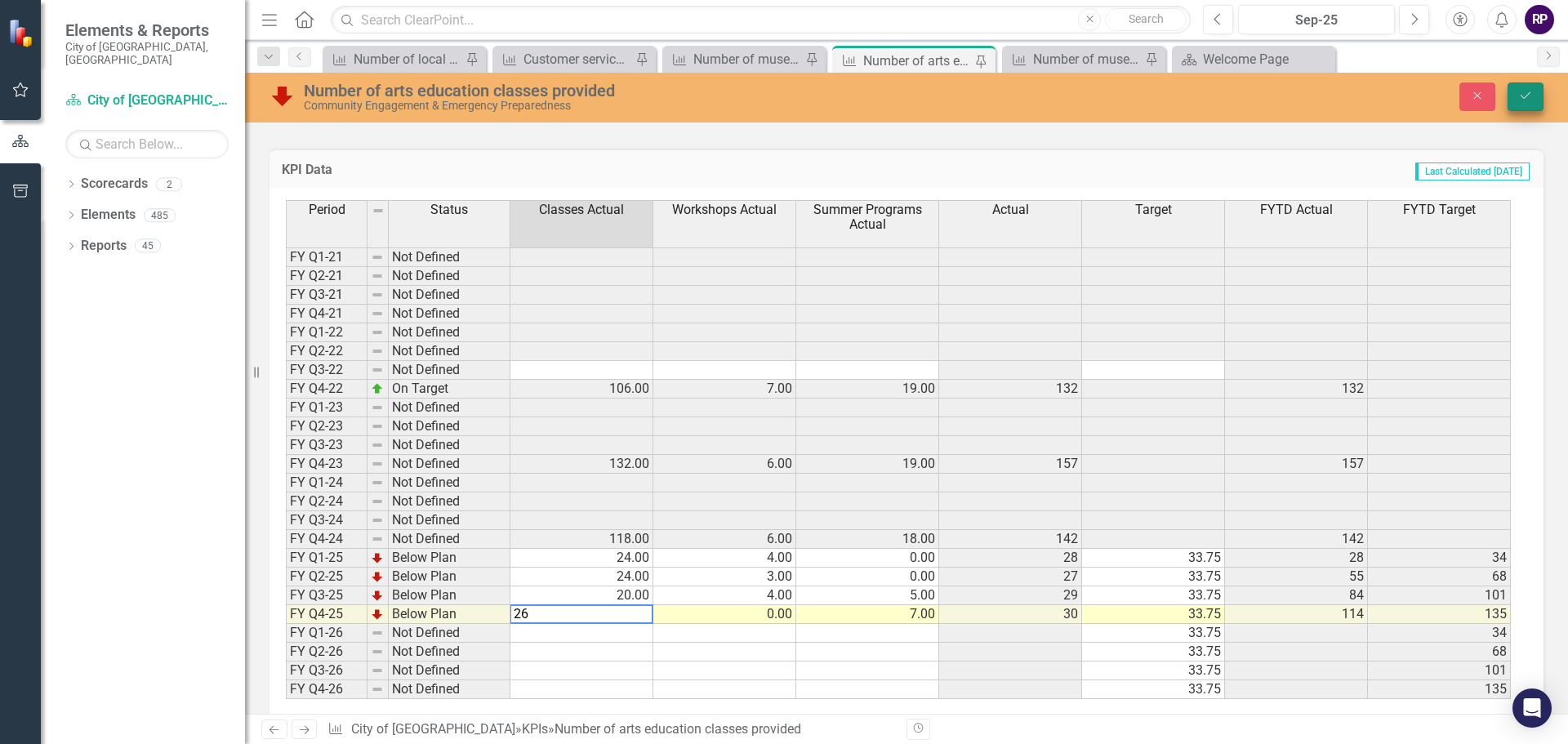
type textarea "26"
click at [1527, 99] on icon "Save" at bounding box center [1526, 96] width 15 height 12
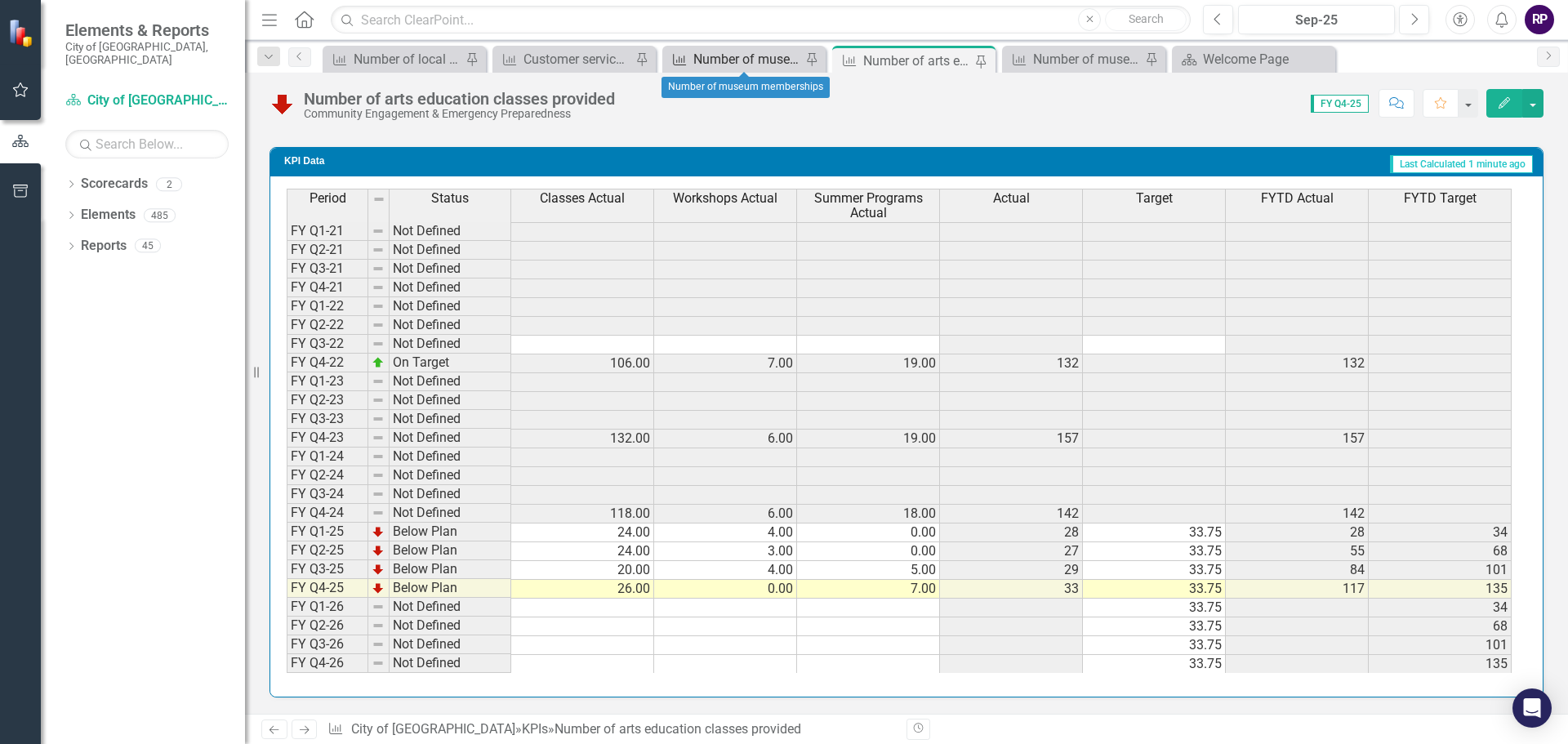
click at [716, 66] on div "Number of museum memberships" at bounding box center [747, 59] width 107 height 21
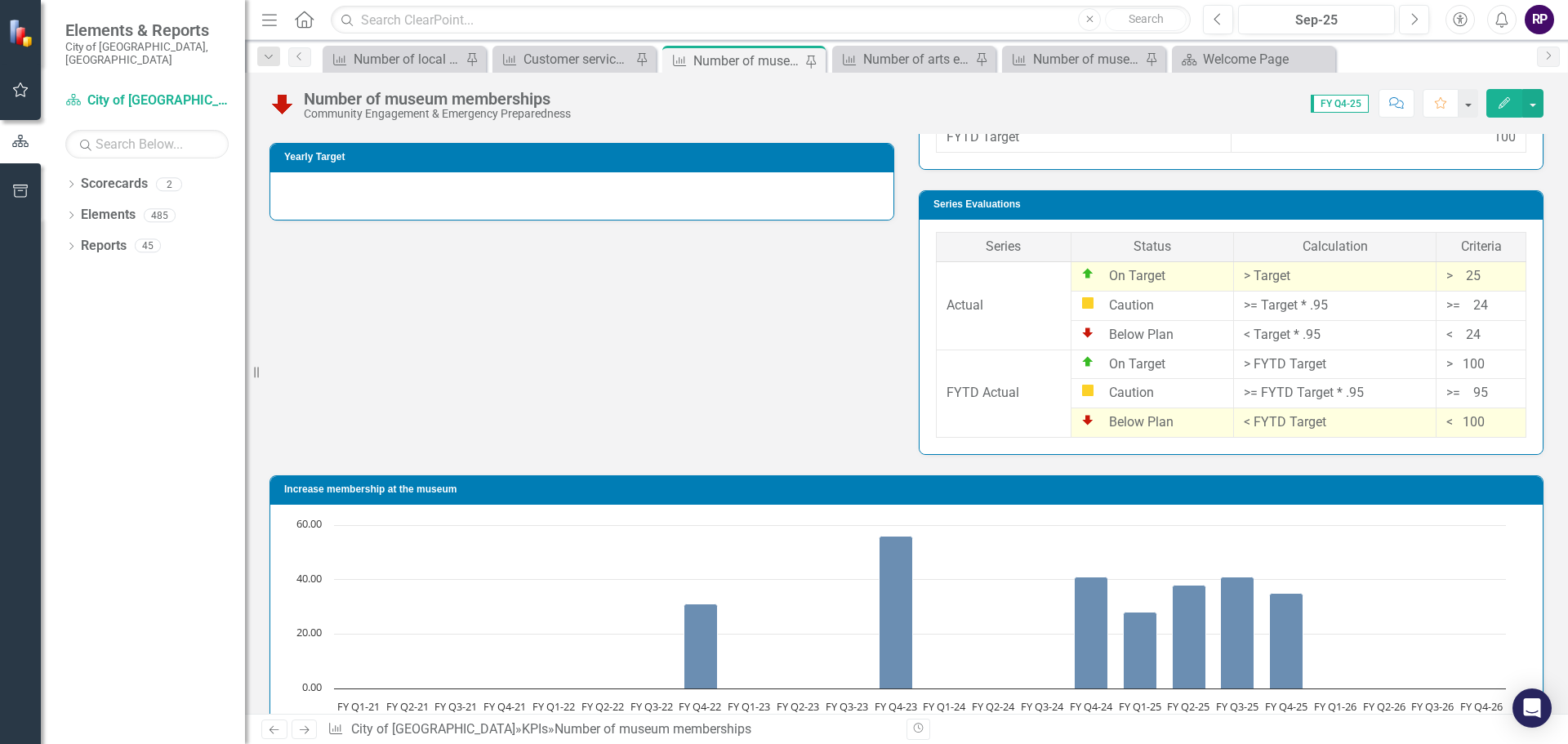
scroll to position [663, 0]
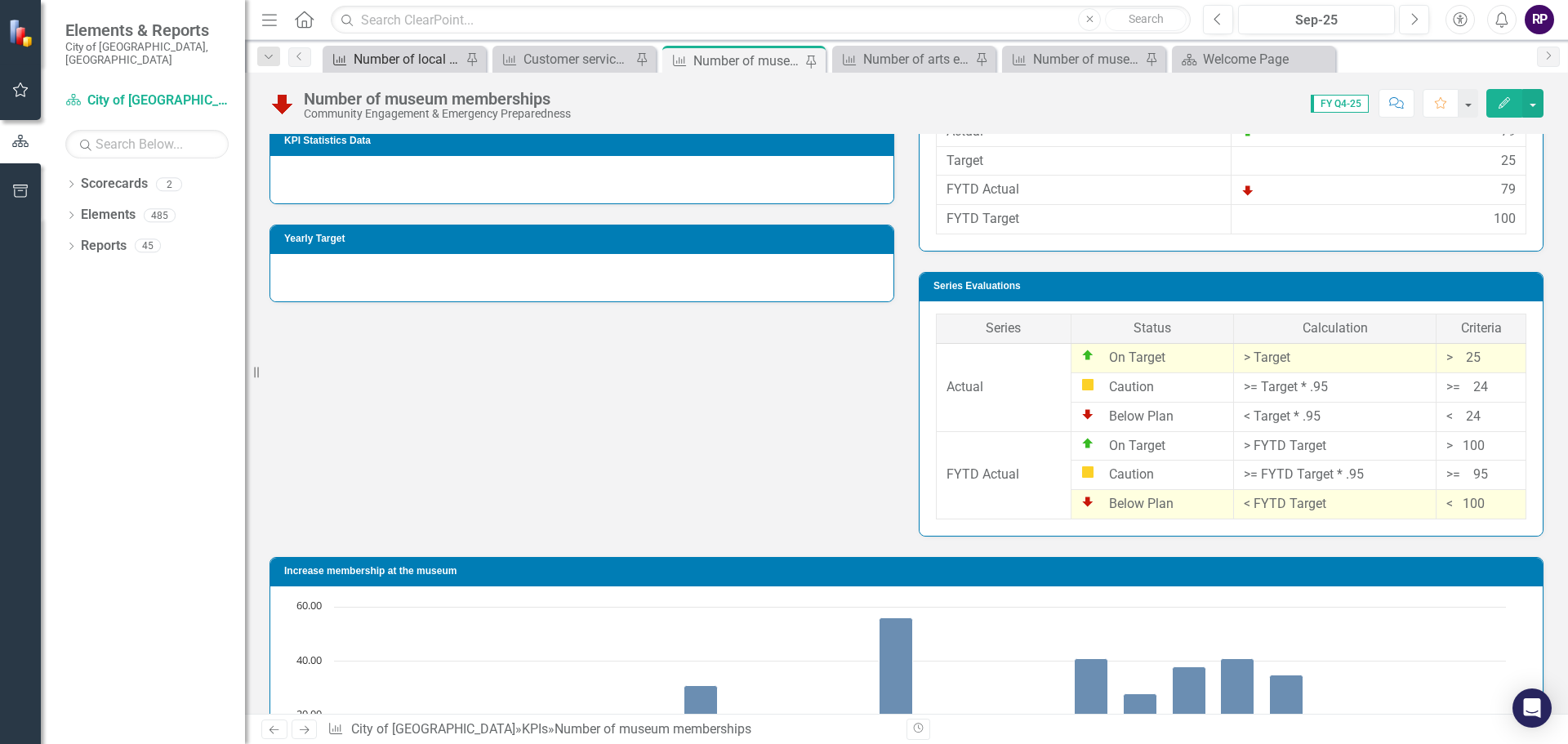
drag, startPoint x: 1057, startPoint y: 494, endPoint x: 395, endPoint y: 56, distance: 793.8
click at [395, 56] on div "Number of local artists participating in gallery shop sales per quarter" at bounding box center [407, 59] width 107 height 21
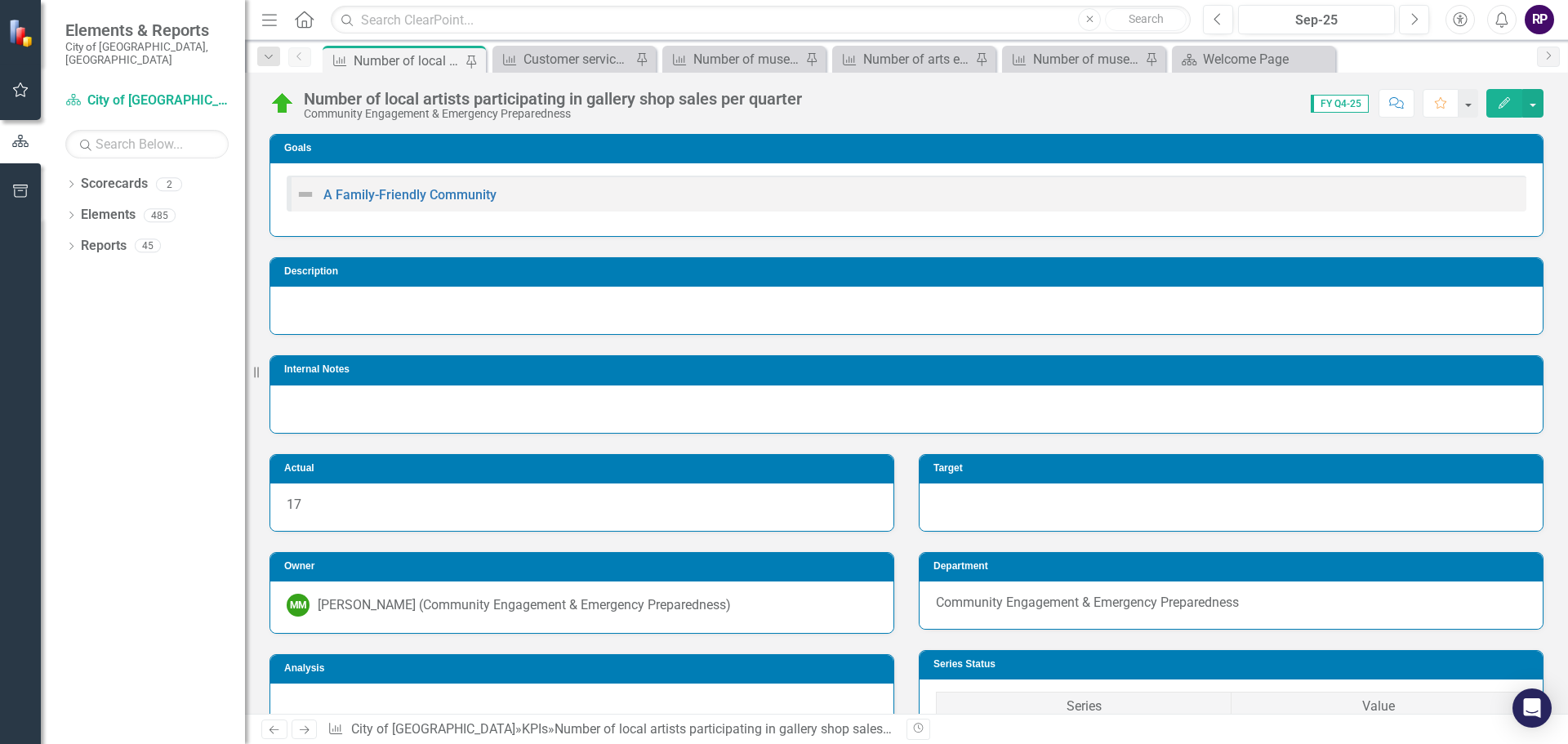
click at [403, 60] on div "Number of local artists participating in gallery shop sales per quarter" at bounding box center [407, 60] width 107 height 21
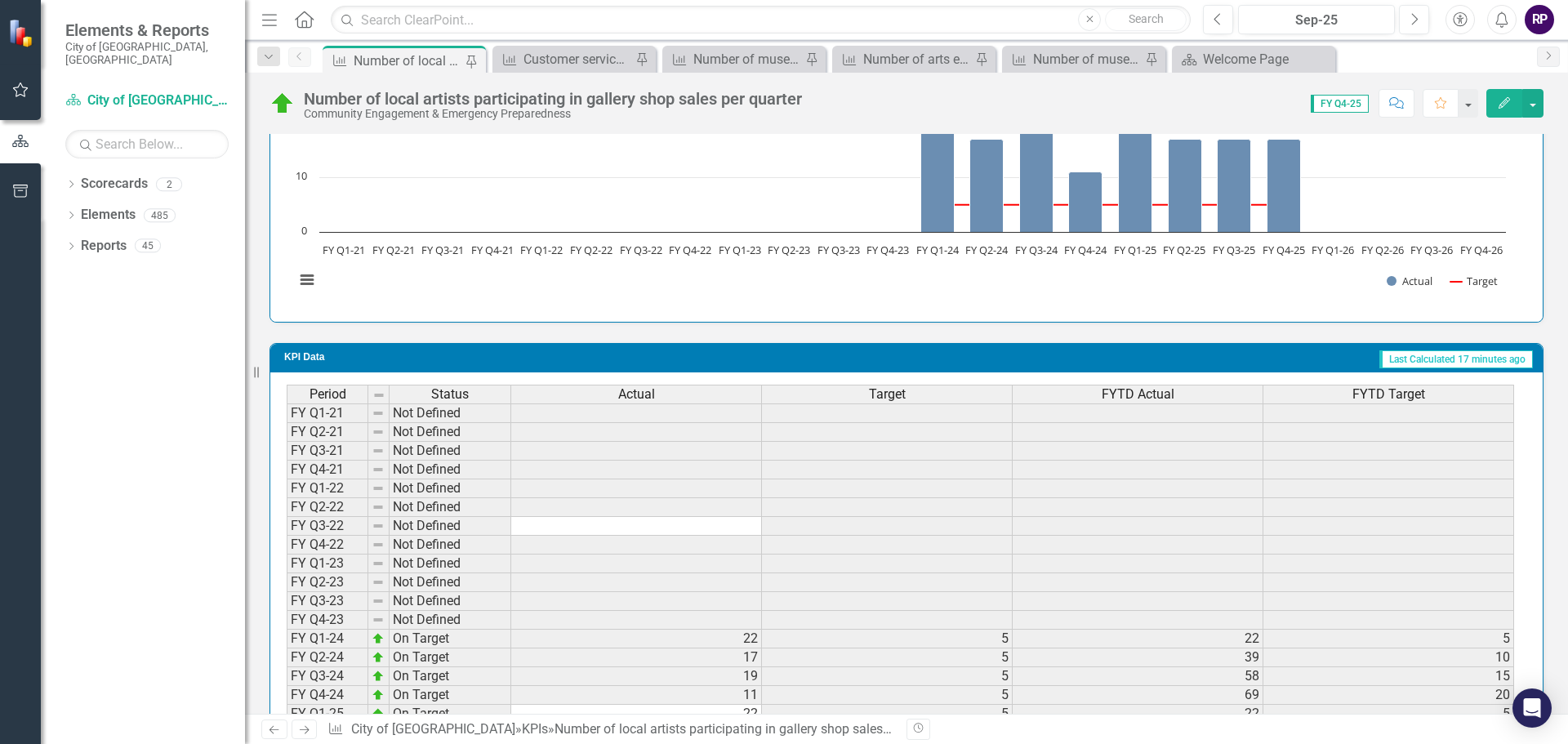
scroll to position [1326, 0]
